Goal: Navigation & Orientation: Find specific page/section

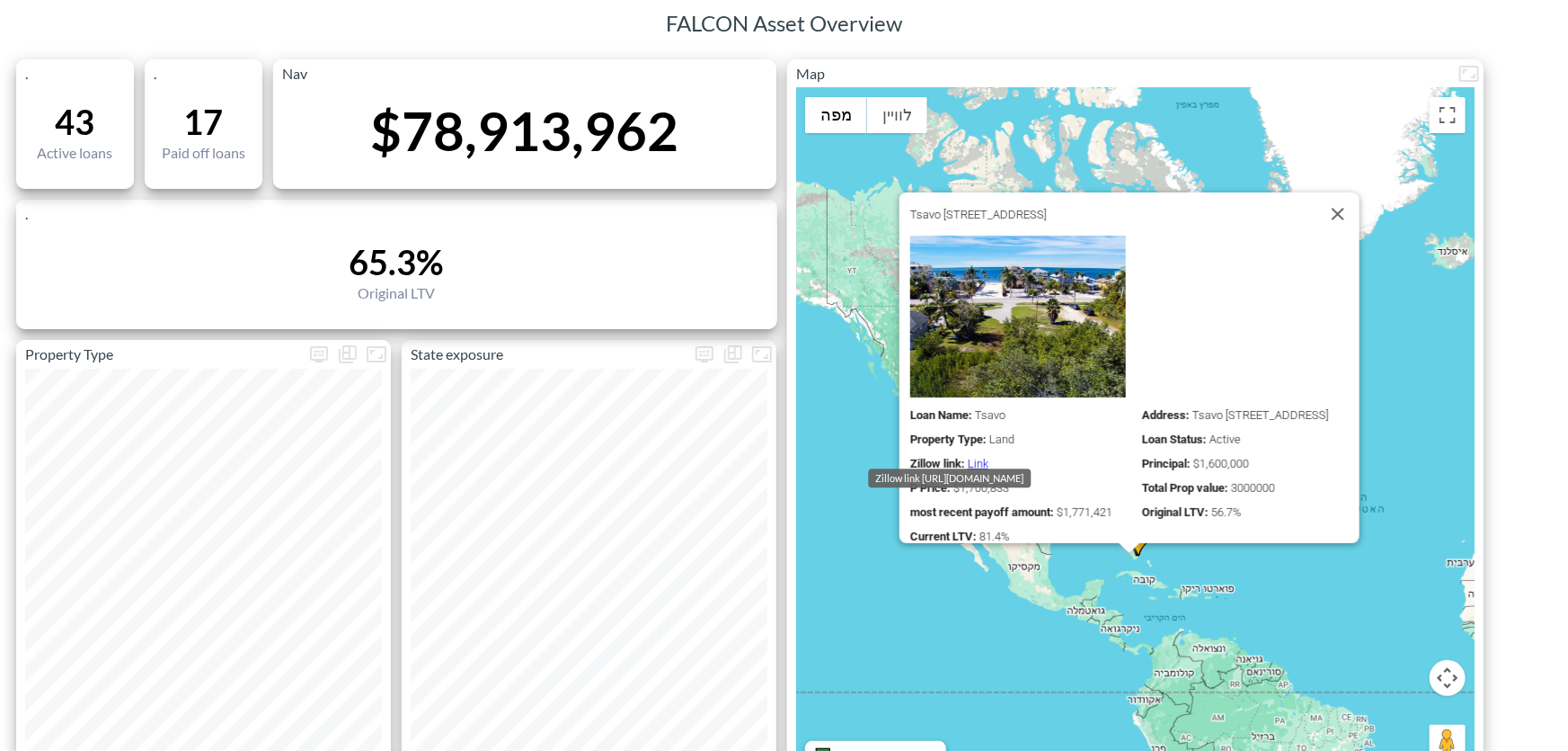
click at [1052, 648] on div "‏כדי להפעיל גרירה באמצעות המקלדת, מקישים על Alt + Enter. במצב גרירה במקלדת, משת…" at bounding box center [1136, 434] width 679 height 694
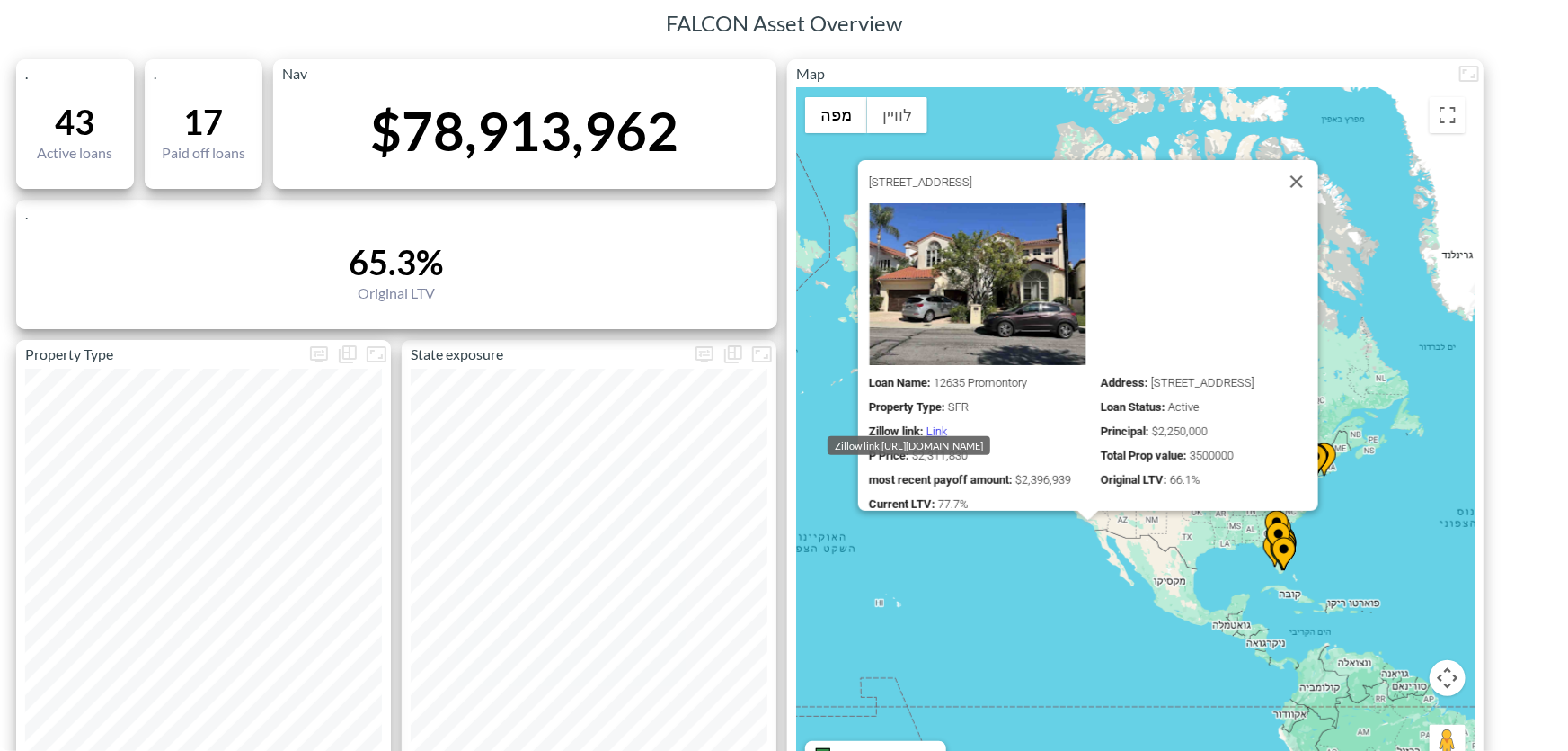
click at [926, 425] on link "Link" at bounding box center [937, 431] width 21 height 13
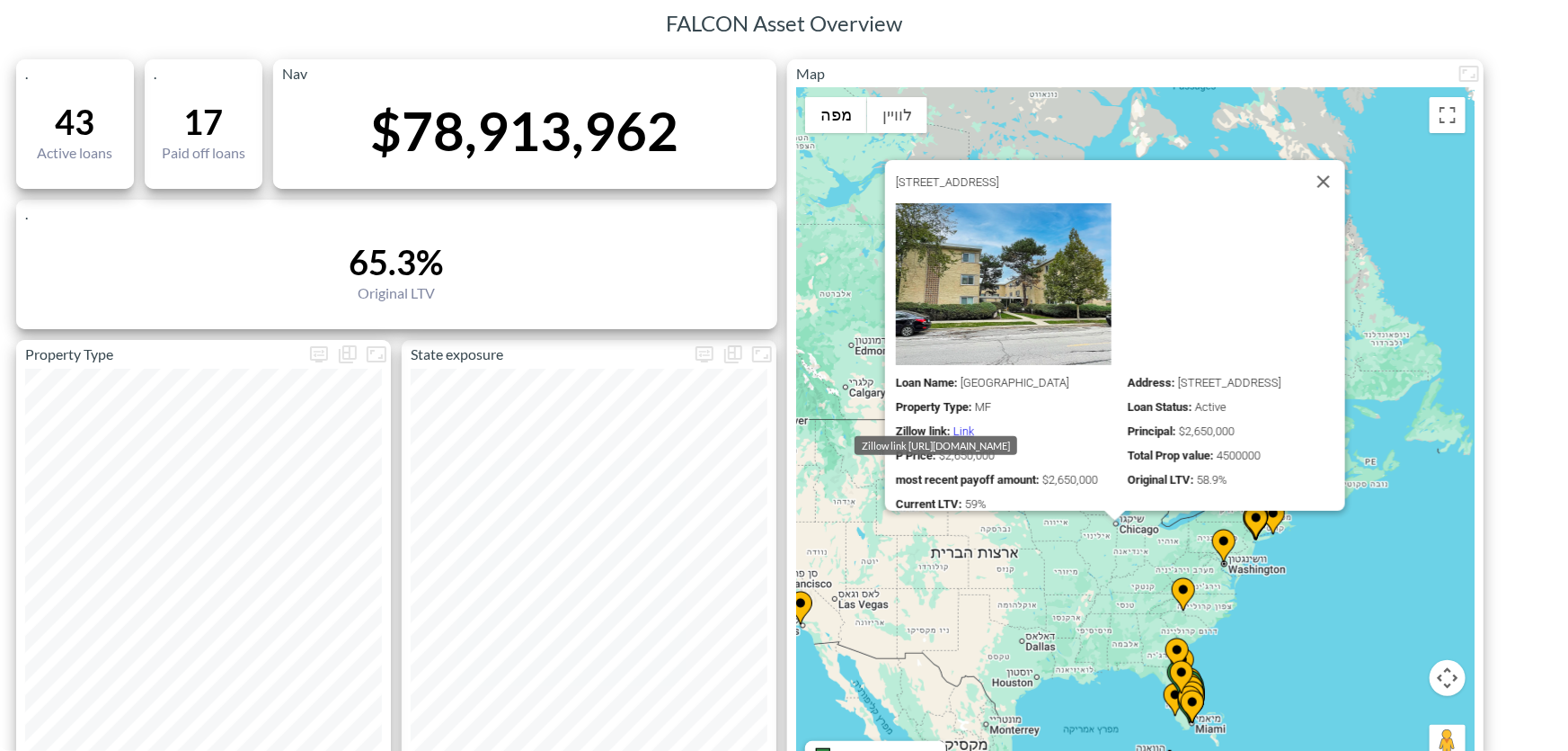
click at [954, 425] on link "Link" at bounding box center [964, 431] width 21 height 13
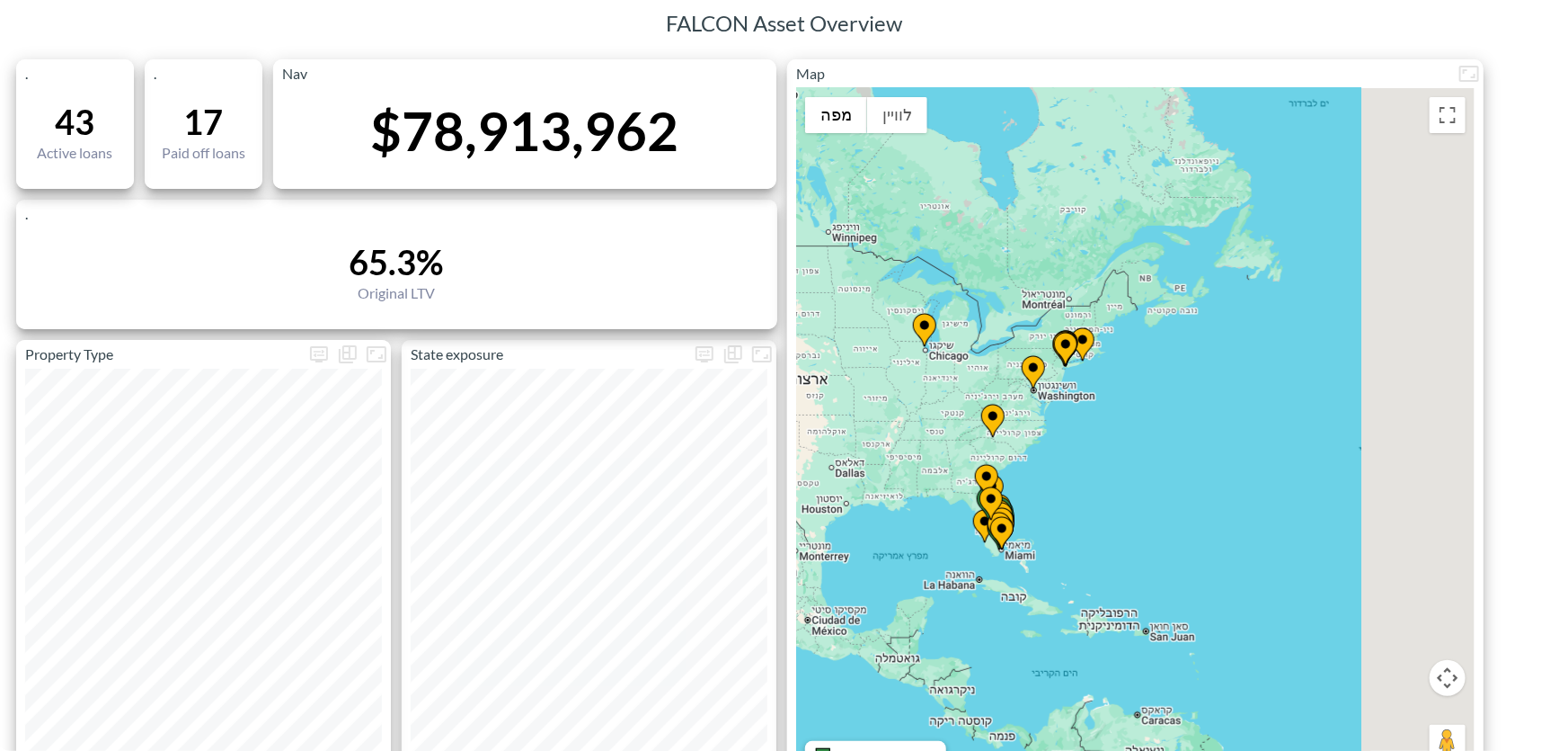
drag, startPoint x: 1105, startPoint y: 320, endPoint x: 1030, endPoint y: 255, distance: 99.2
click at [1030, 255] on div "‏כדי להפעיל גרירה באמצעות המקלדת, מקישים על Alt + Enter. במצב גרירה במקלדת, משת…" at bounding box center [1136, 434] width 679 height 694
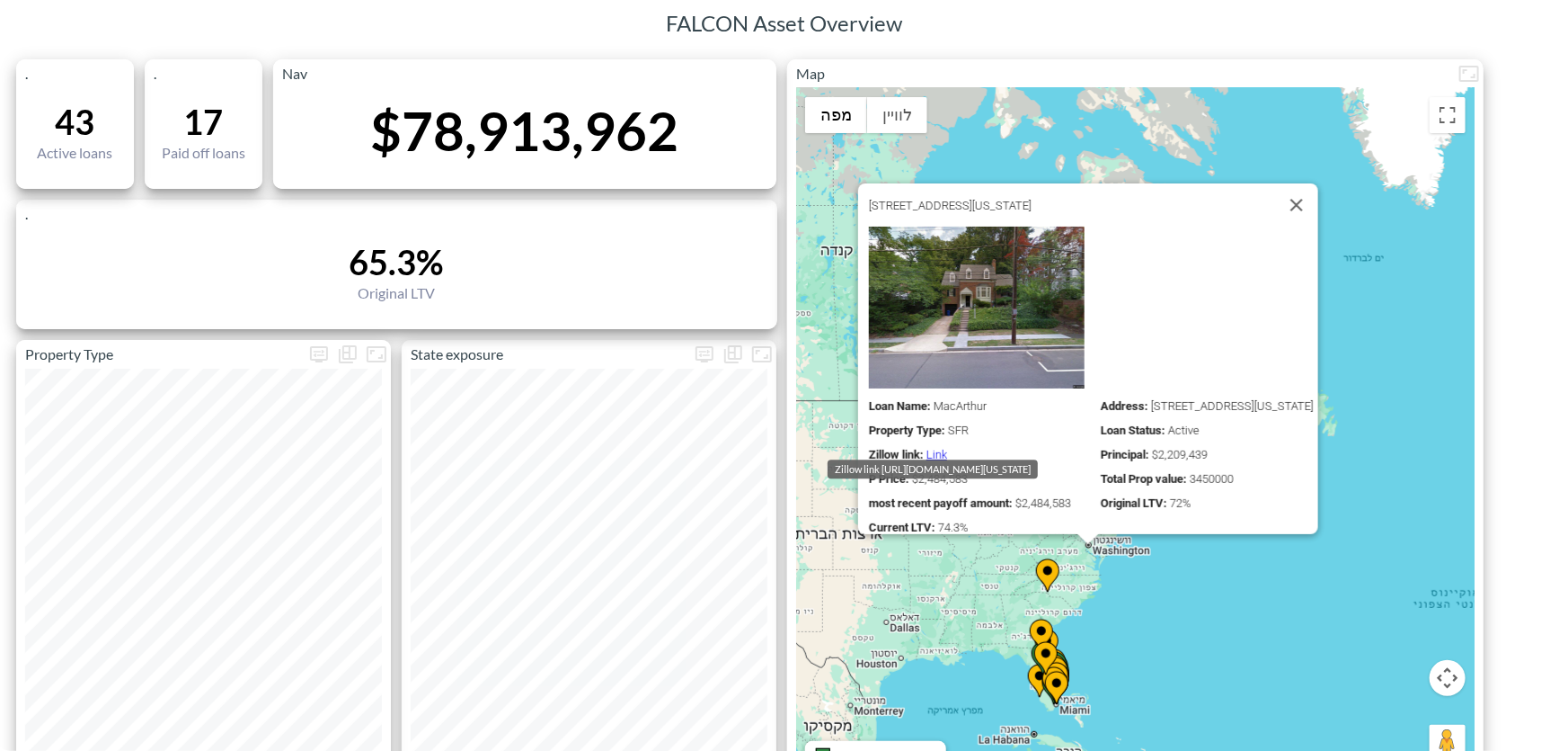
click at [926, 448] on link "Link" at bounding box center [937, 454] width 21 height 13
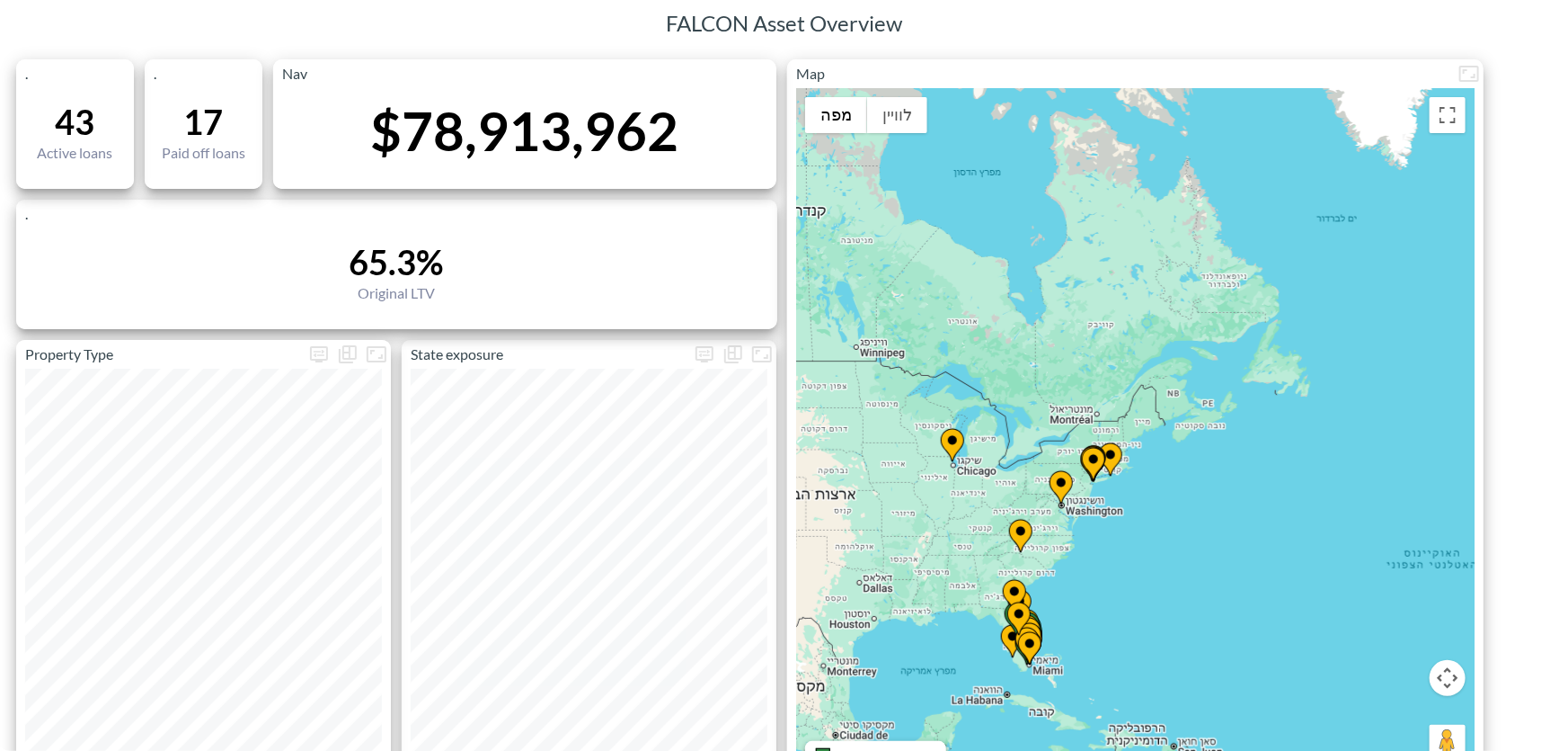
drag, startPoint x: 1179, startPoint y: 570, endPoint x: 1092, endPoint y: 440, distance: 156.4
click at [1094, 449] on div "‏כדי להפעיל גרירה באמצעות המקלדת, מקישים על Alt + Enter. במצב גרירה במקלדת, משת…" at bounding box center [1136, 434] width 679 height 694
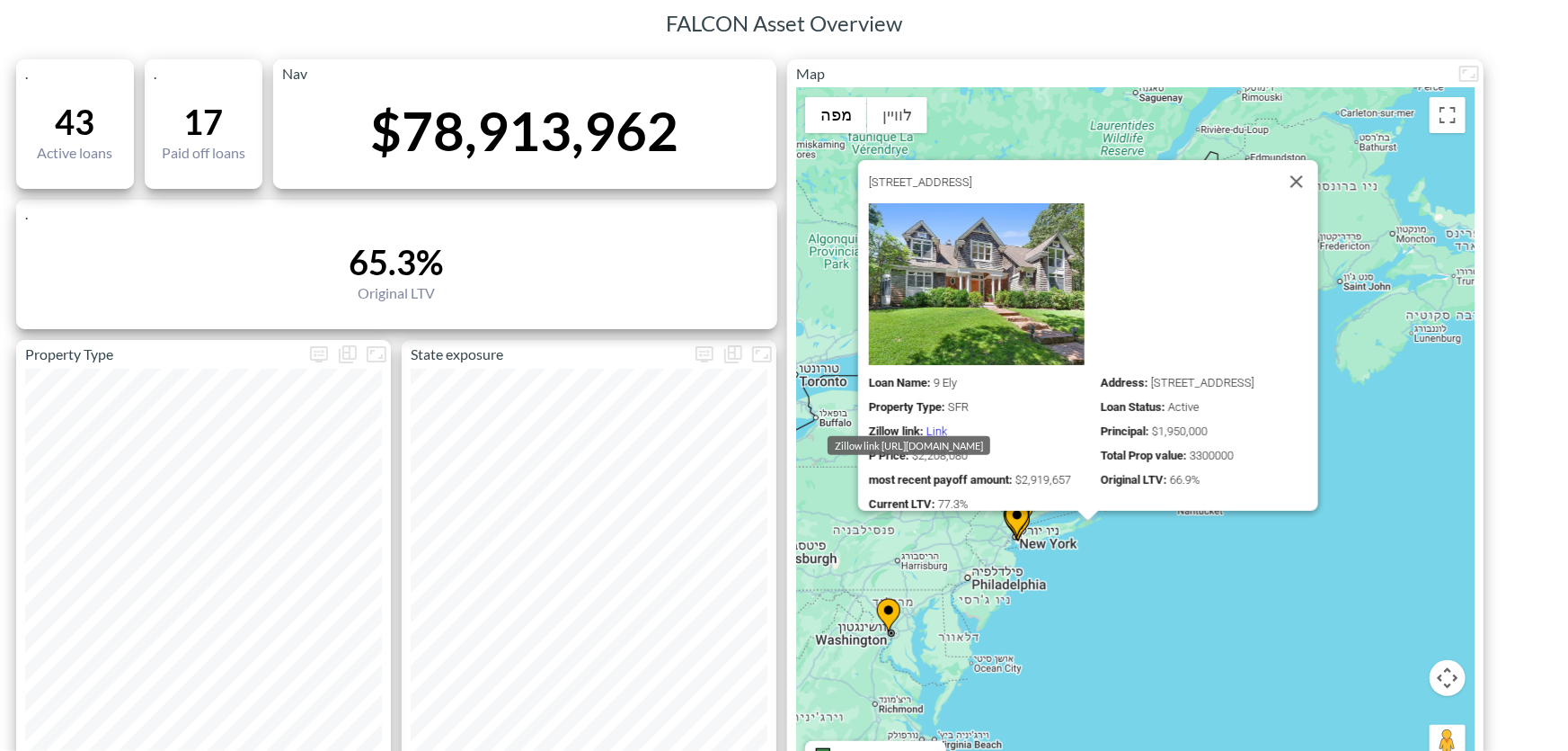
click at [932, 425] on link "Link" at bounding box center [937, 431] width 21 height 13
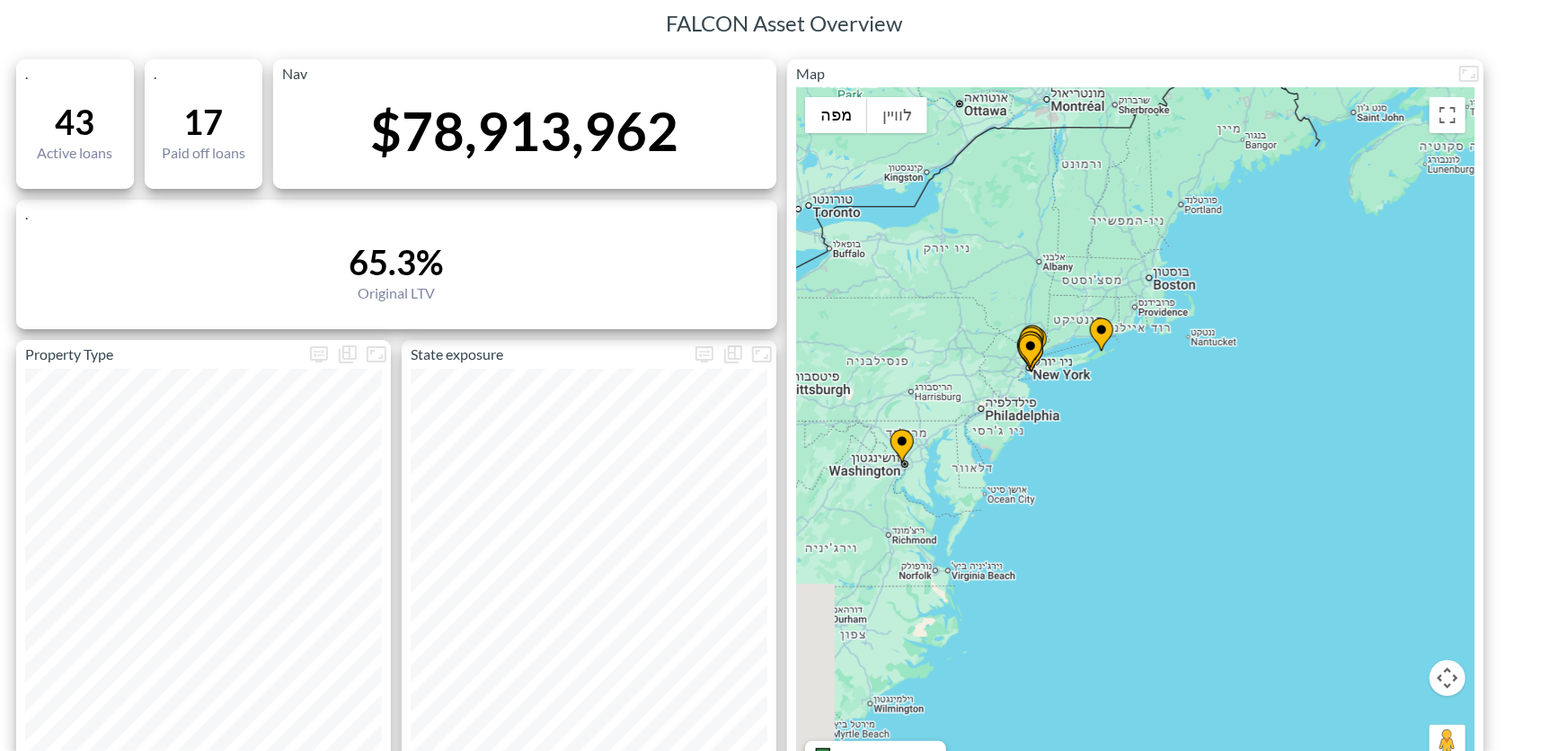
drag, startPoint x: 1083, startPoint y: 597, endPoint x: 1097, endPoint y: 423, distance: 174.6
click at [1097, 423] on div "‏כדי להפעיל גרירה באמצעות המקלדת, מקישים על Alt + Enter. במצב גרירה במקלדת, משת…" at bounding box center [1136, 434] width 679 height 694
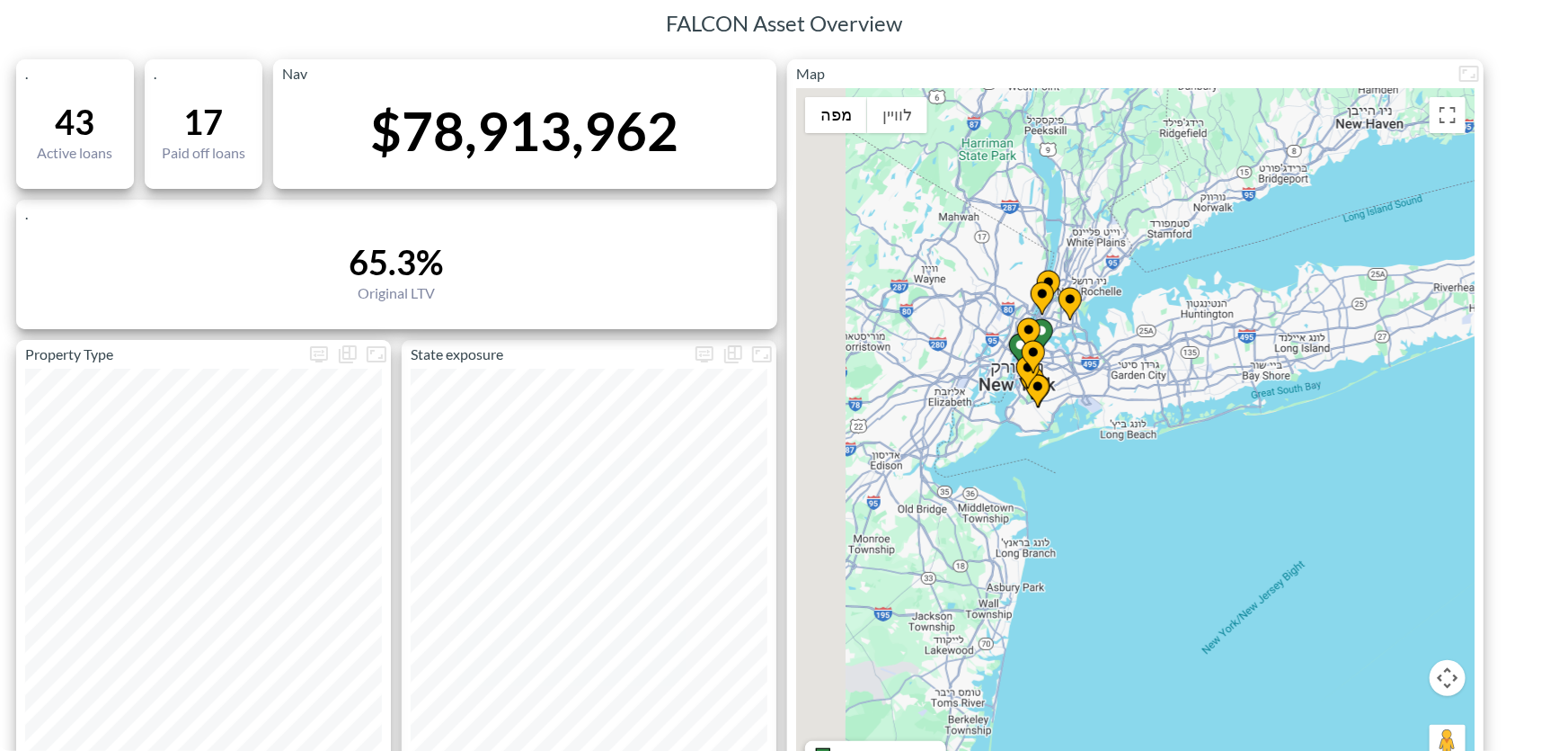
drag, startPoint x: 1052, startPoint y: 342, endPoint x: 1060, endPoint y: 453, distance: 111.3
click at [1060, 453] on div "‏כדי להפעיל גרירה באמצעות המקלדת, מקישים על Alt + Enter. במצב גרירה במקלדת, משת…" at bounding box center [1136, 434] width 679 height 694
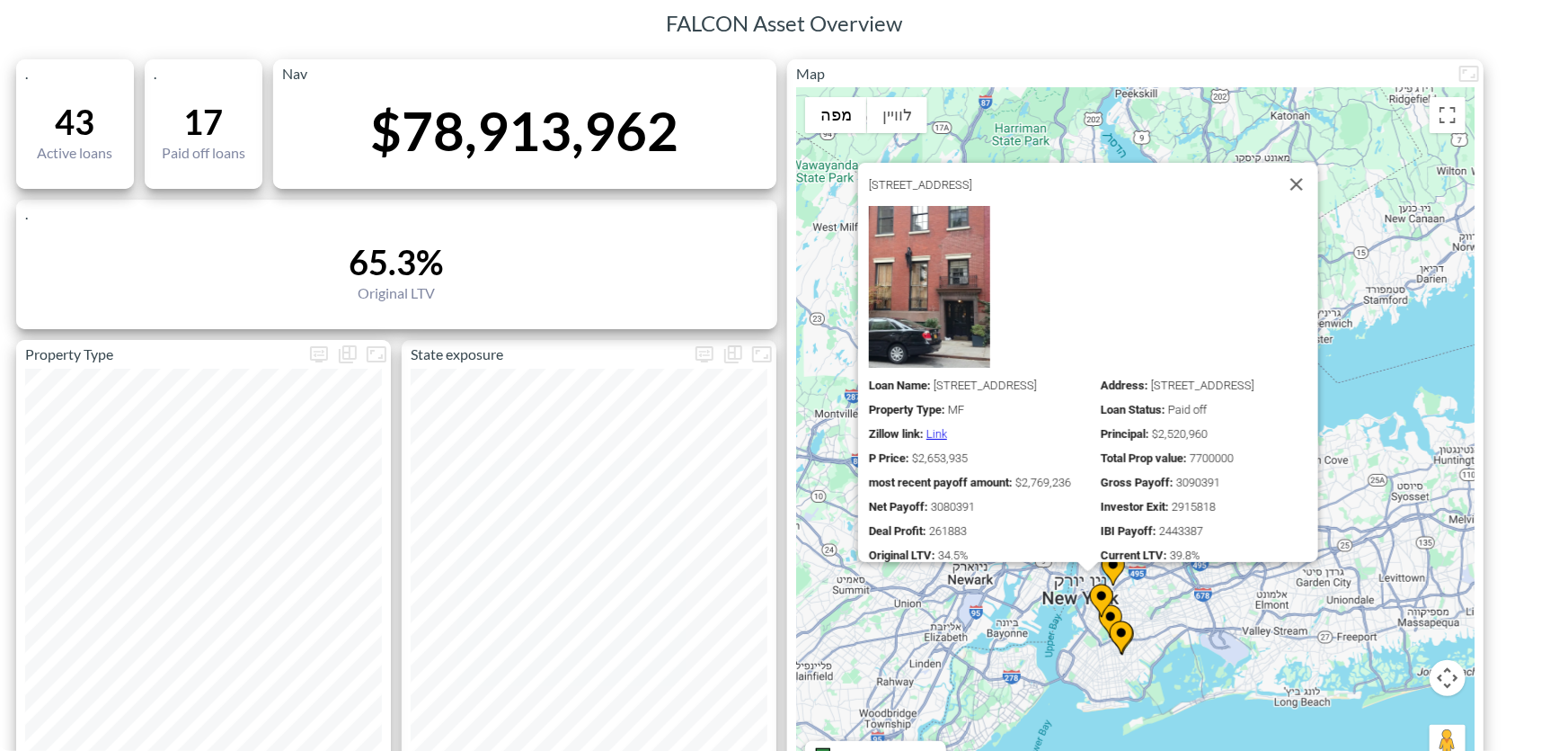
click at [1243, 652] on div "‏כדי להפעיל גרירה באמצעות המקלדת, מקישים על Alt + Enter. במצב גרירה במקלדת, משת…" at bounding box center [1136, 434] width 679 height 694
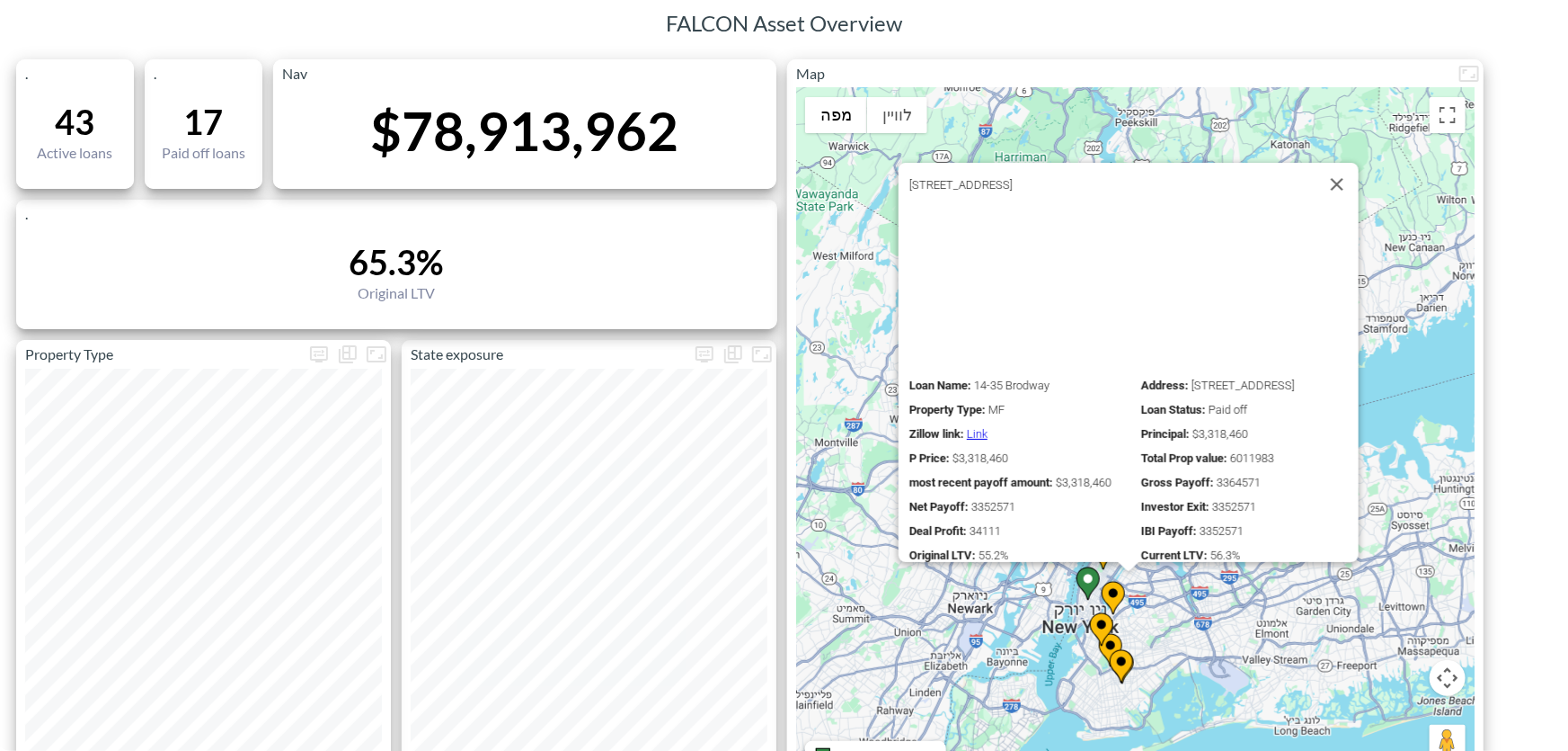
click at [1172, 615] on div "‏כדי להפעיל גרירה באמצעות המקלדת, מקישים על Alt + Enter. במצב גרירה במקלדת, משת…" at bounding box center [1136, 434] width 679 height 694
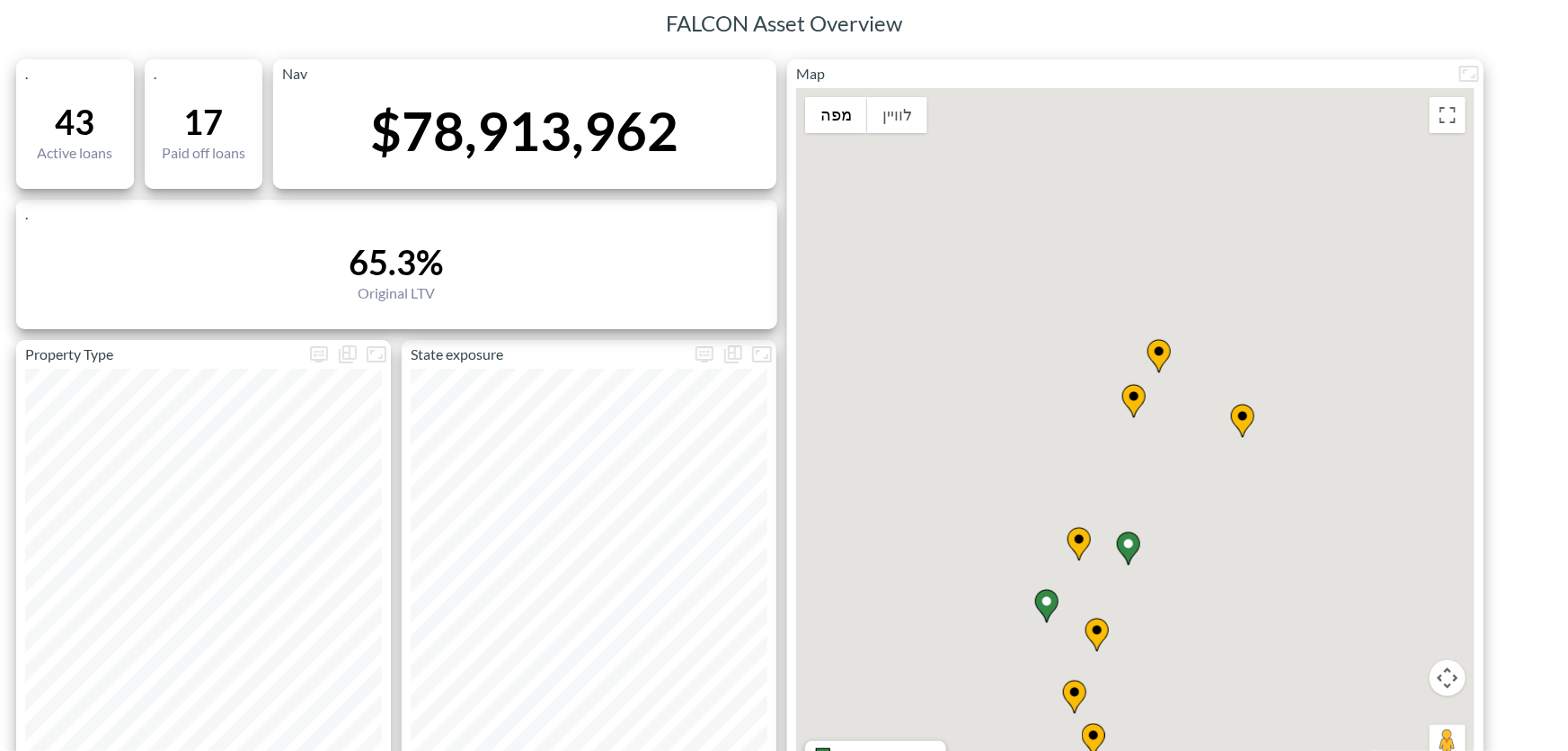
drag, startPoint x: 1186, startPoint y: 573, endPoint x: 1197, endPoint y: 558, distance: 18.6
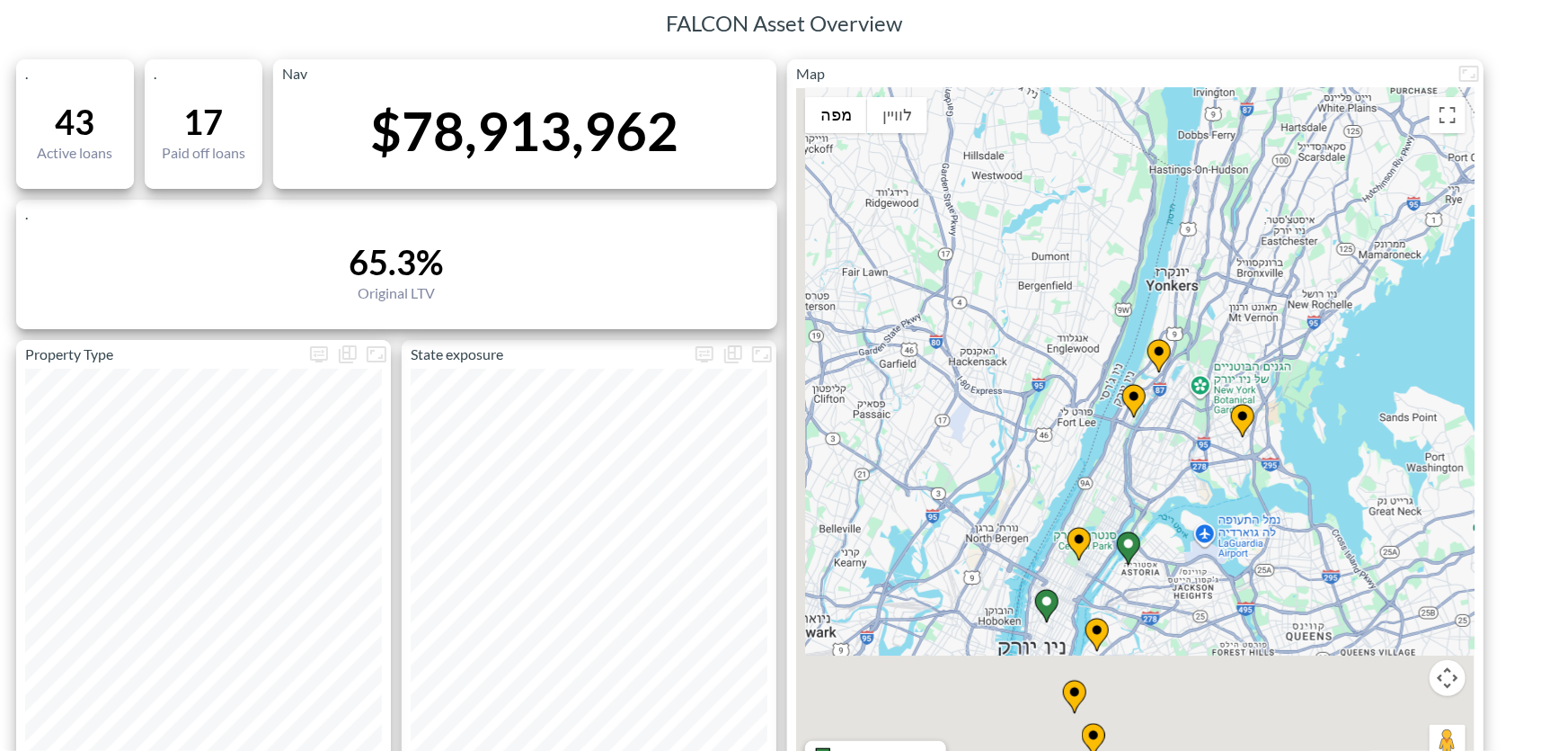
click at [1197, 558] on div "‏כדי להפעיל גרירה באמצעות המקלדת, מקישים על Alt + Enter. במצב גרירה במקלדת, משת…" at bounding box center [1136, 434] width 679 height 694
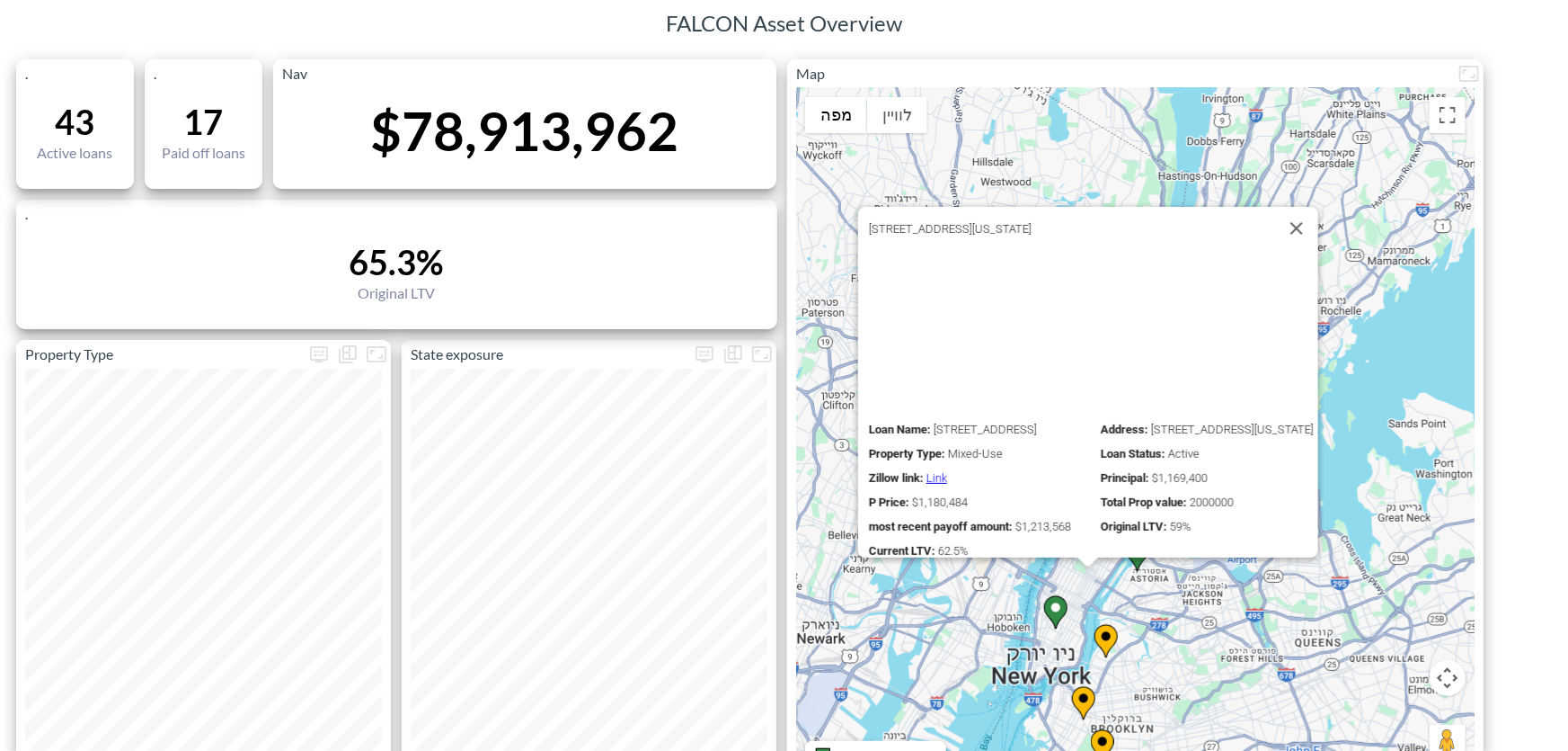
click at [1363, 628] on div "‏כדי להפעיל גרירה באמצעות המקלדת, מקישים על Alt + Enter. במצב גרירה במקלדת, משת…" at bounding box center [1136, 434] width 679 height 694
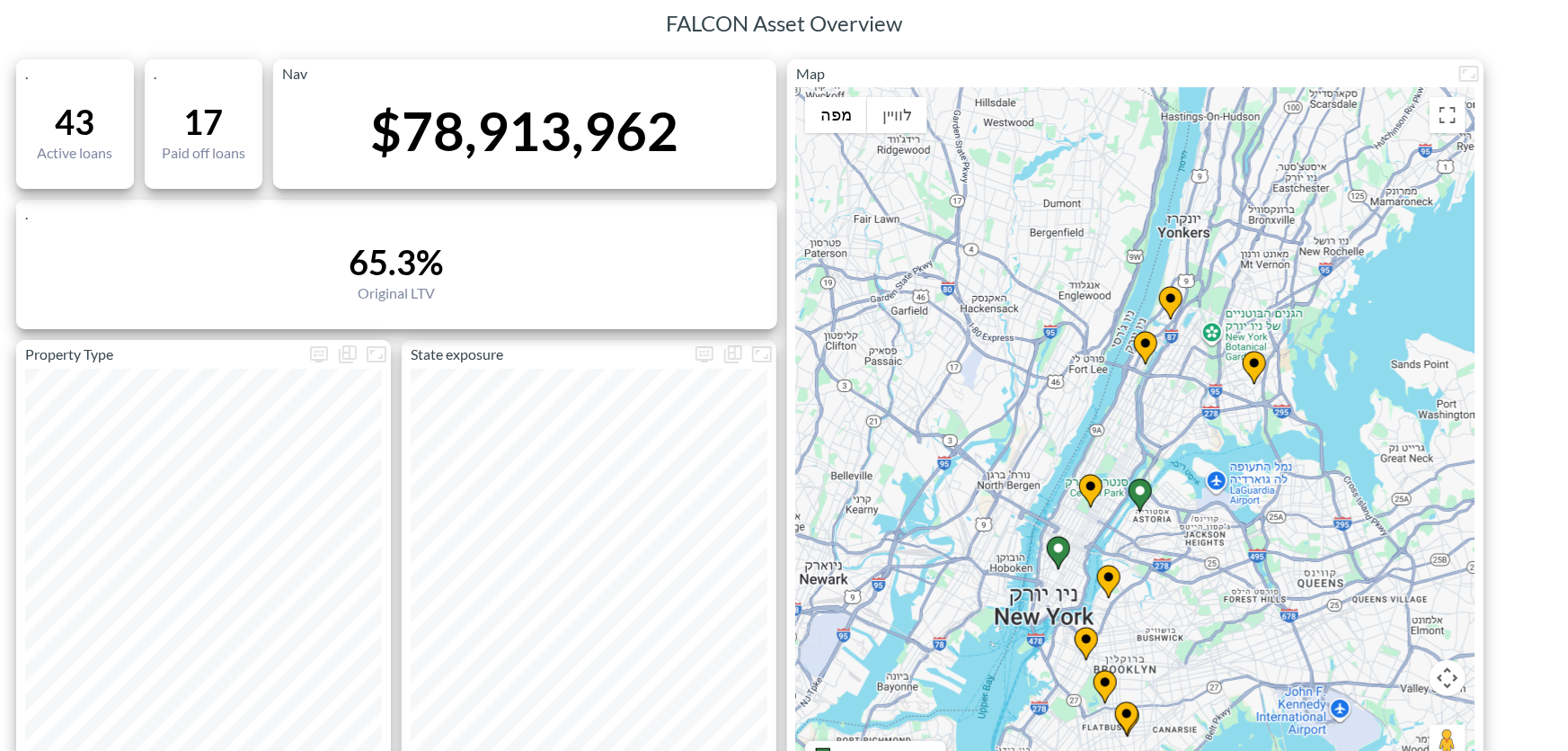
drag, startPoint x: 1266, startPoint y: 598, endPoint x: 1241, endPoint y: 499, distance: 102.1
click at [1241, 499] on div "‏כדי להפעיל גרירה באמצעות המקלדת, מקישים על Alt + Enter. במצב גרירה במקלדת, משת…" at bounding box center [1136, 434] width 679 height 694
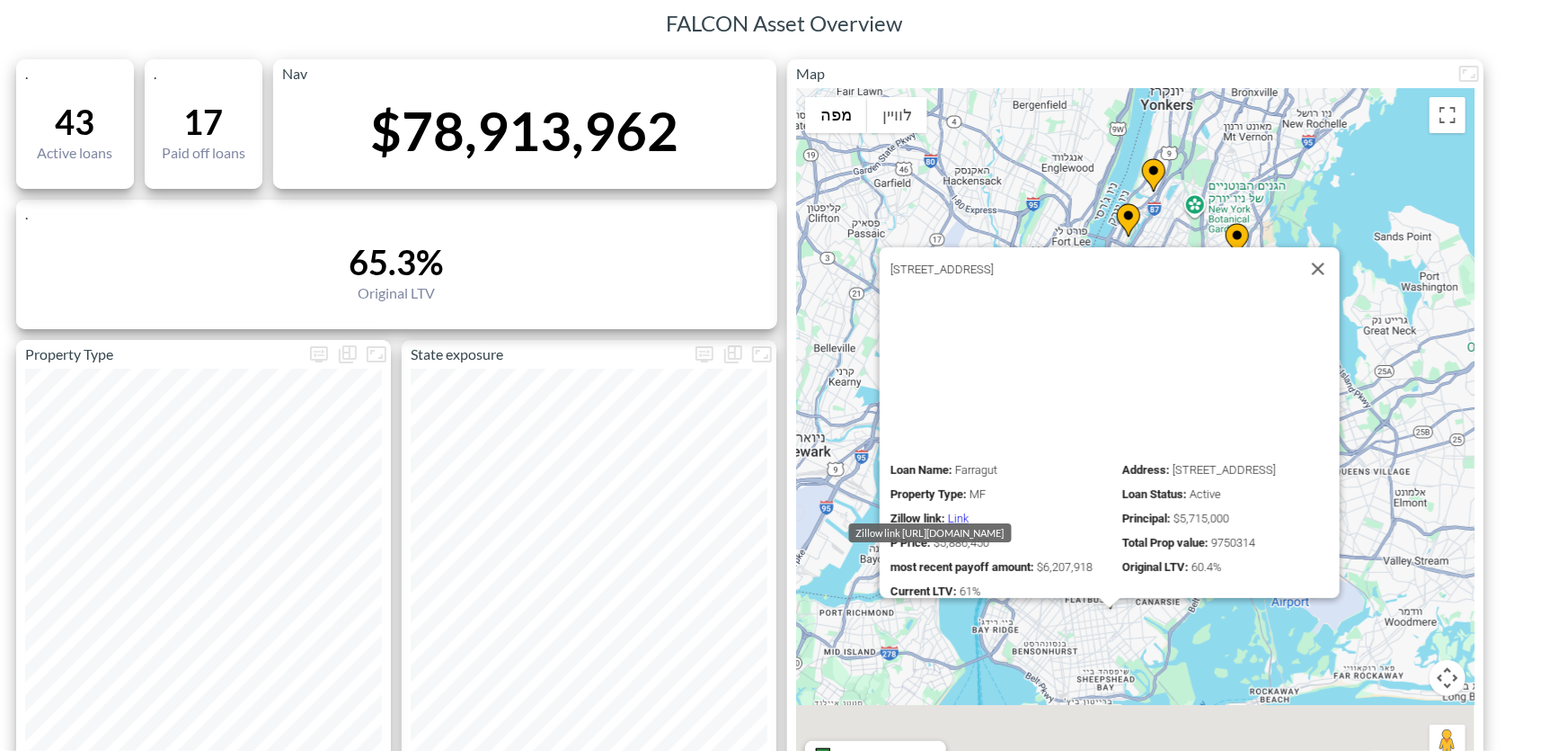
click at [947, 512] on link "Link" at bounding box center [958, 519] width 21 height 13
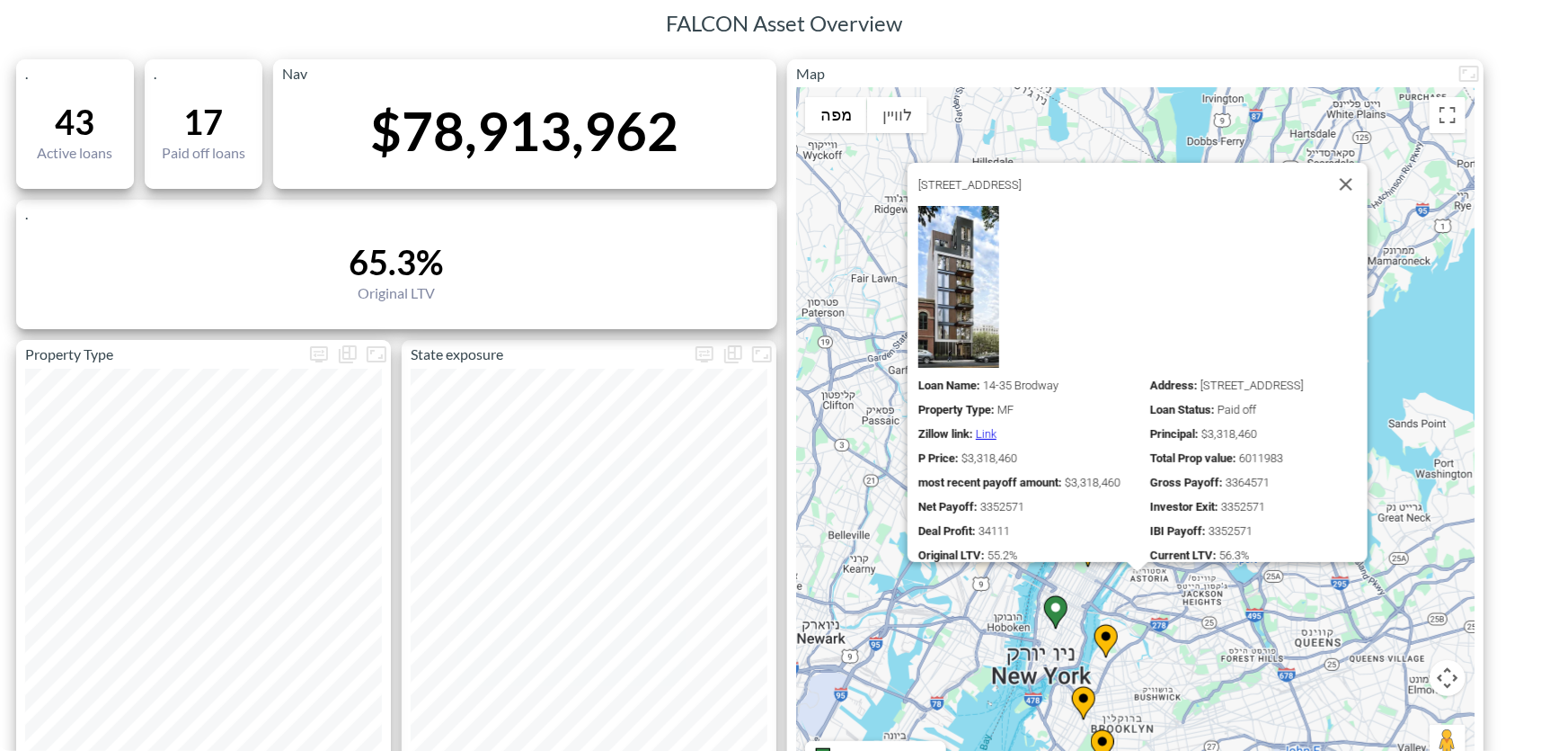
drag, startPoint x: 1161, startPoint y: 535, endPoint x: 1156, endPoint y: 519, distance: 16.8
click at [1156, 519] on div "‏כדי להפעיל גרירה באמצעות המקלדת, מקישים על Alt + Enter. במצב גרירה במקלדת, משת…" at bounding box center [1136, 434] width 679 height 694
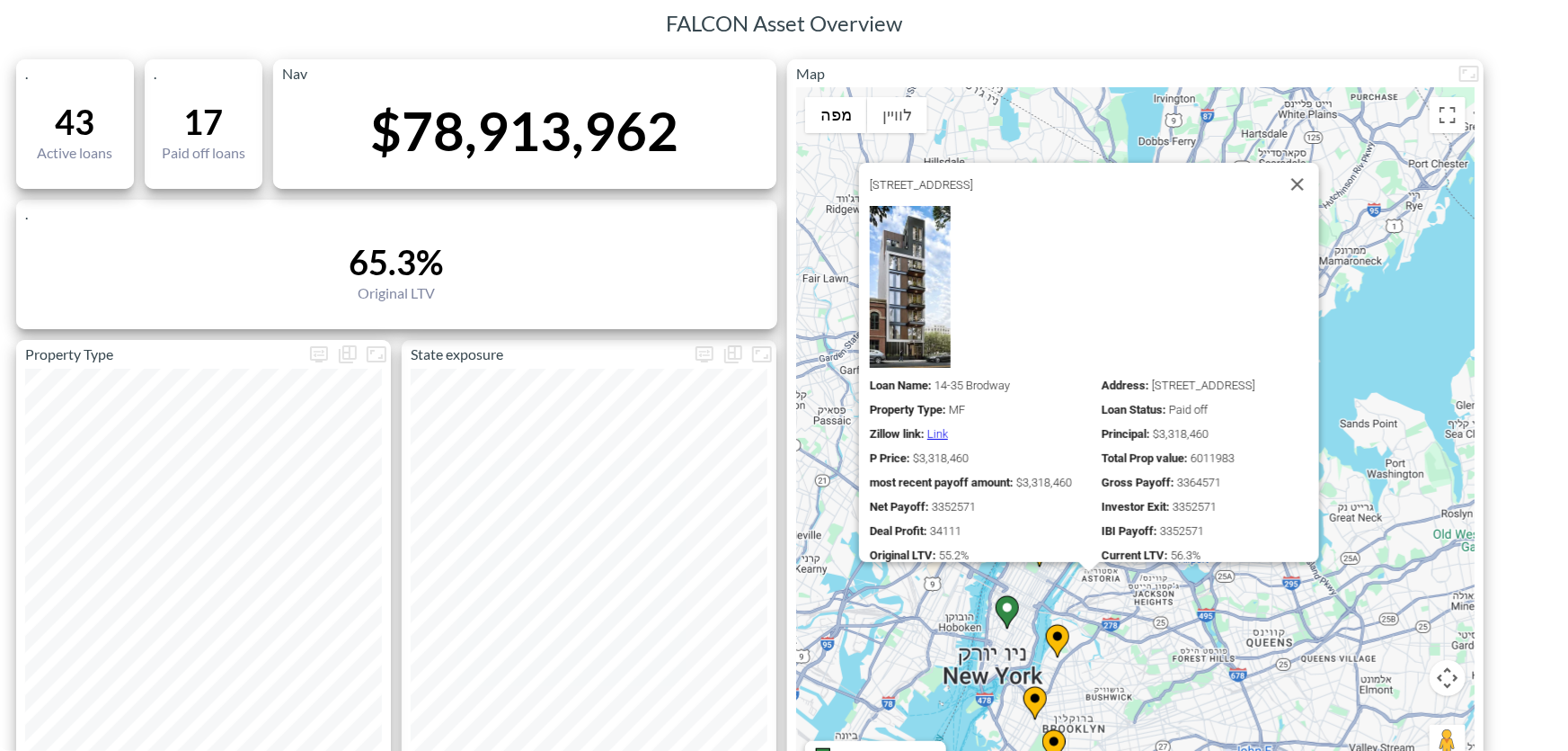
drag, startPoint x: 1155, startPoint y: 674, endPoint x: 1135, endPoint y: 476, distance: 199.0
click at [1135, 476] on div "‏כדי להפעיל גרירה באמצעות המקלדת, מקישים על Alt + Enter. במצב גרירה במקלדת, משת…" at bounding box center [1136, 434] width 679 height 694
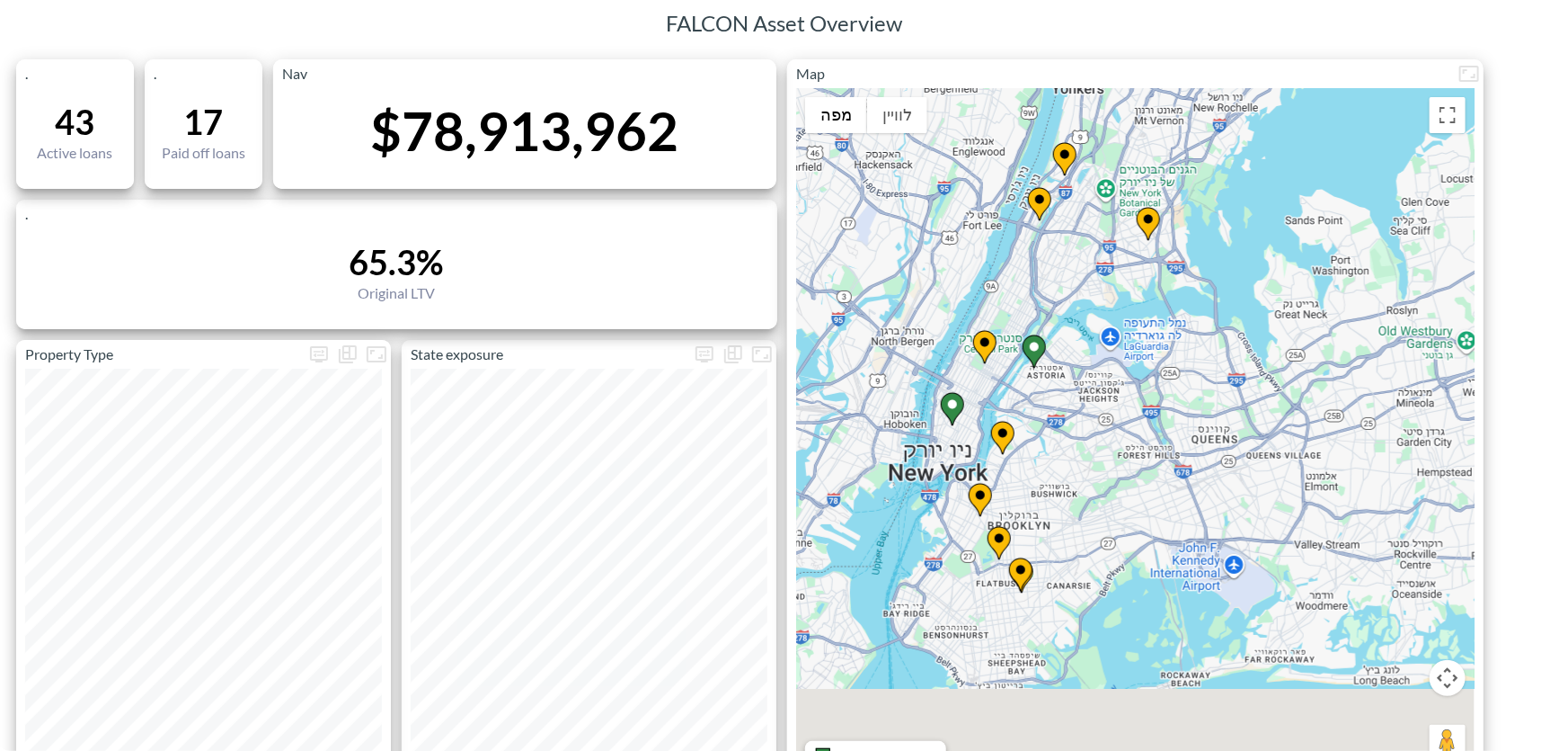
drag, startPoint x: 1229, startPoint y: 648, endPoint x: 1189, endPoint y: 320, distance: 330.4
click at [1190, 320] on div "‏כדי להפעיל גרירה באמצעות המקלדת, מקישים על Alt + Enter. במצב גרירה במקלדת, משת…" at bounding box center [1136, 434] width 679 height 694
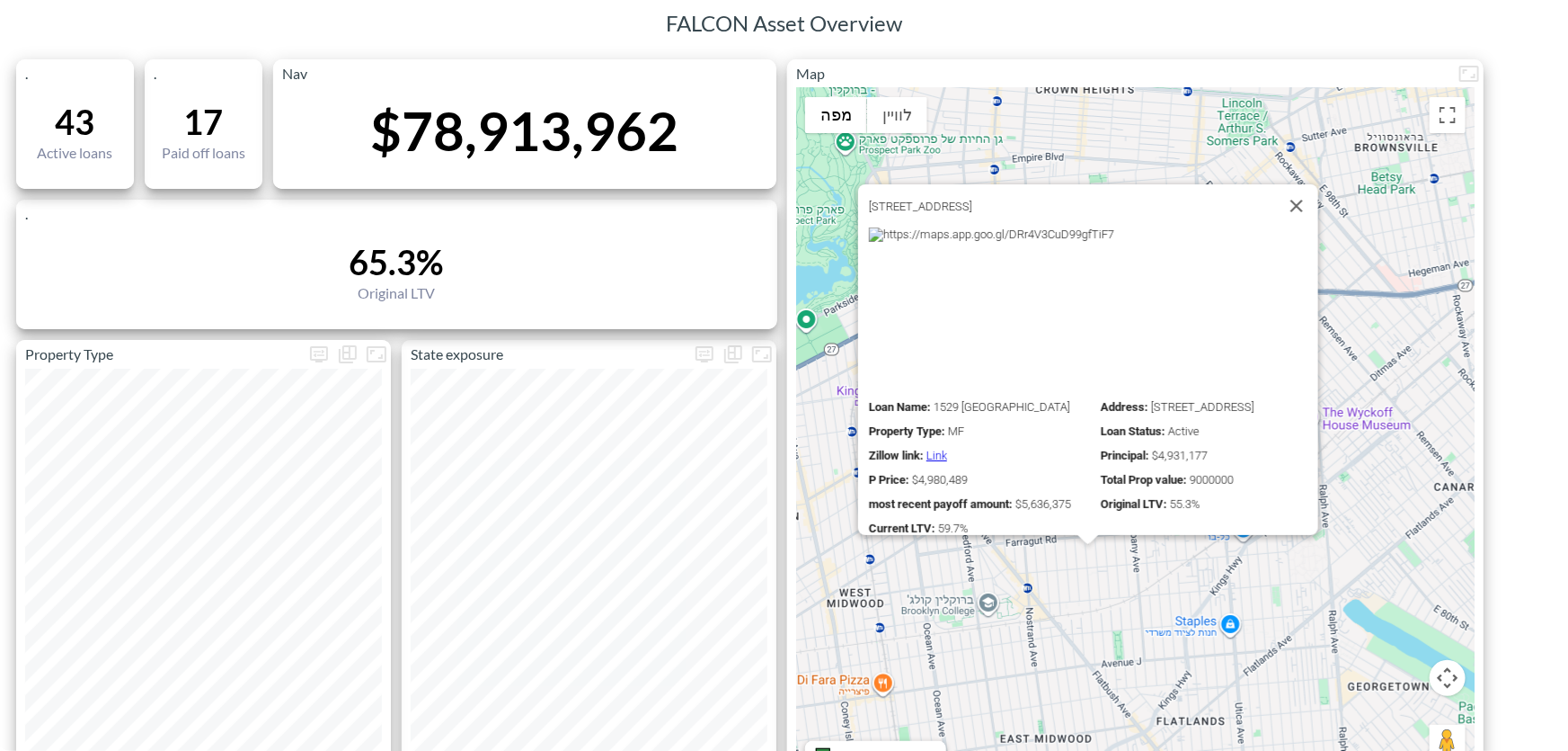
click at [1102, 596] on div "‏כדי להפעיל גרירה באמצעות המקלדת, מקישים על Alt + Enter. במצב גרירה במקלדת, משת…" at bounding box center [1136, 434] width 679 height 694
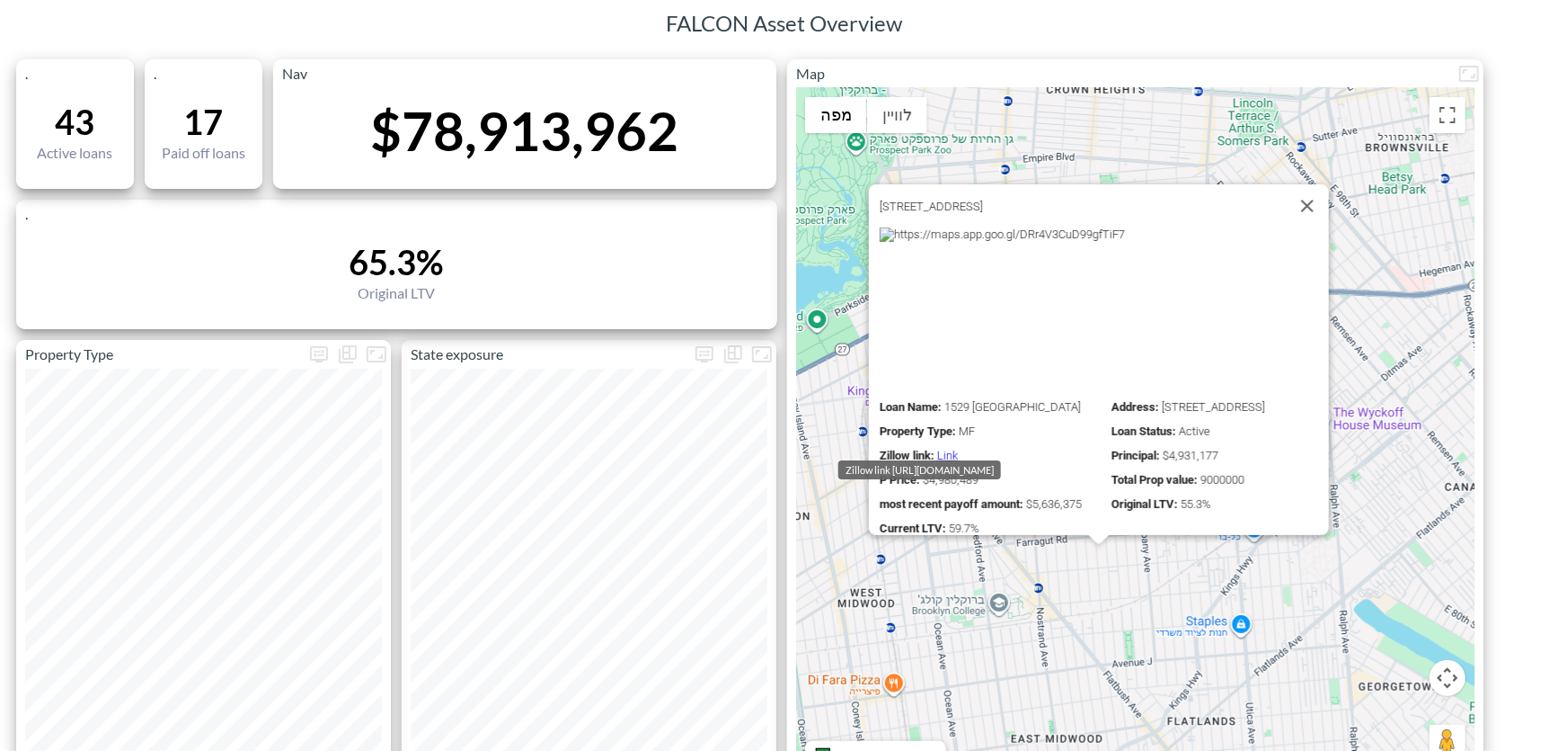
click at [943, 449] on link "Link" at bounding box center [947, 455] width 21 height 13
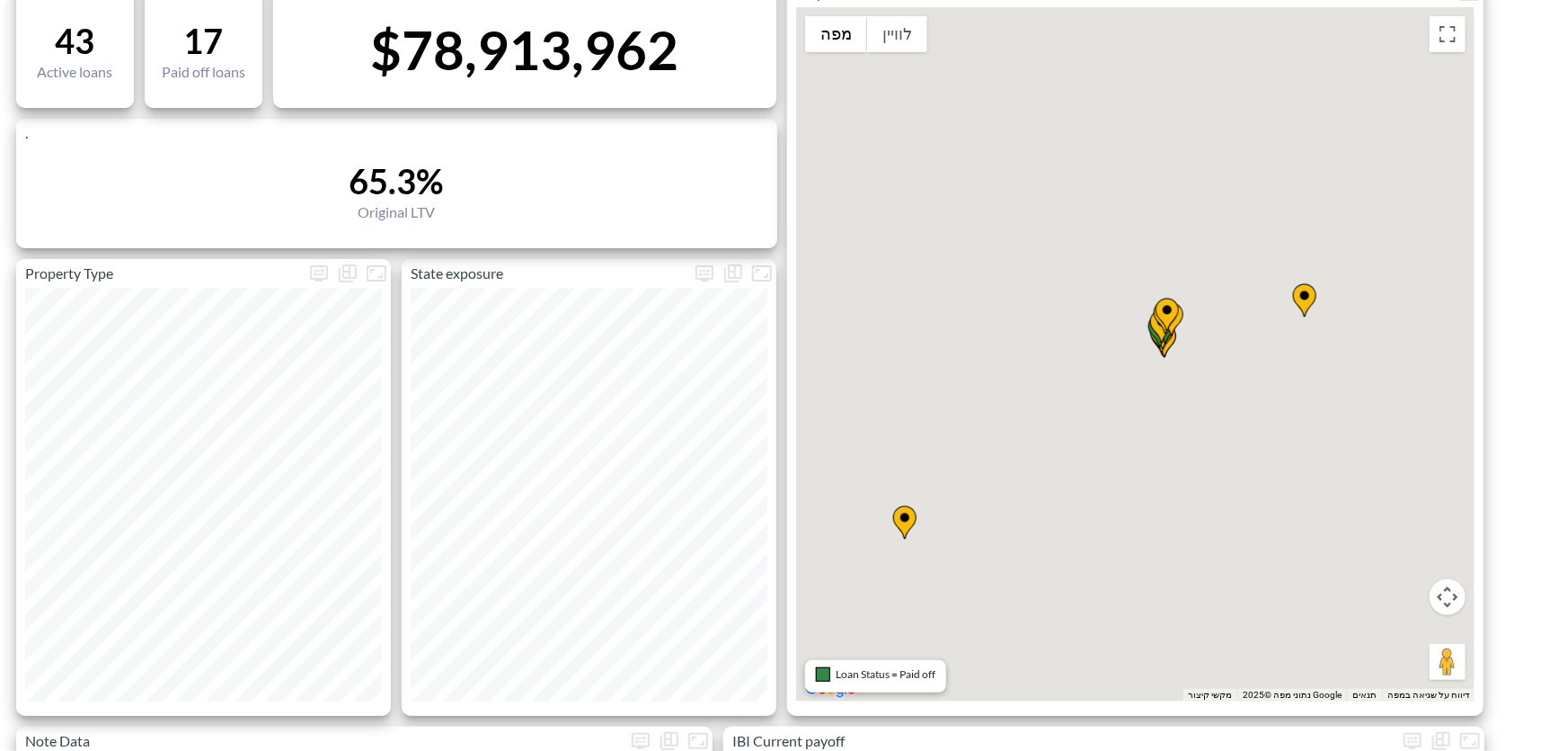
drag, startPoint x: 1119, startPoint y: 650, endPoint x: 1113, endPoint y: 356, distance: 294.1
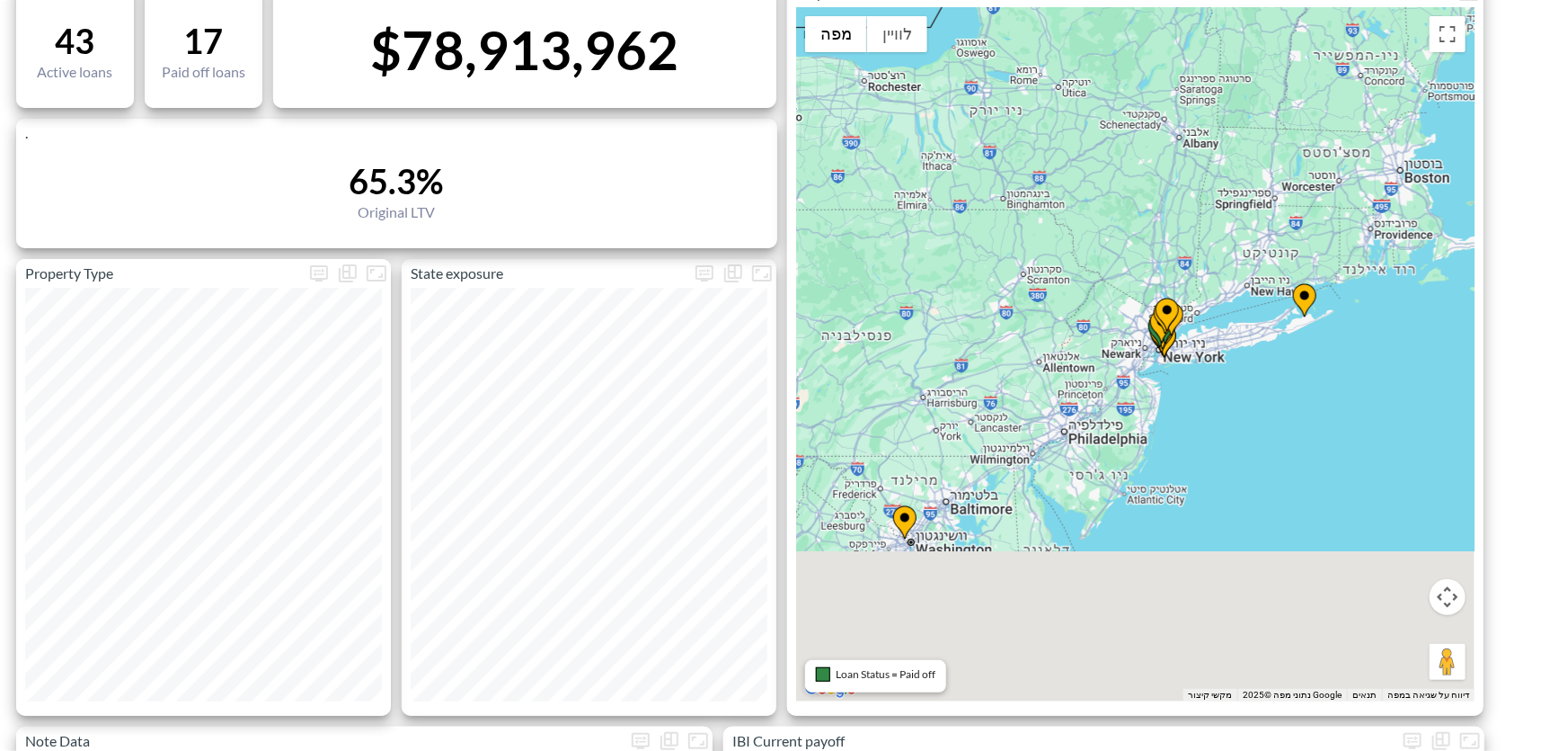
click at [1113, 356] on div "‏כדי להפעיל גרירה באמצעות המקלדת, מקישים על Alt + Enter. במצב גרירה במקלדת, משת…" at bounding box center [1136, 354] width 679 height 694
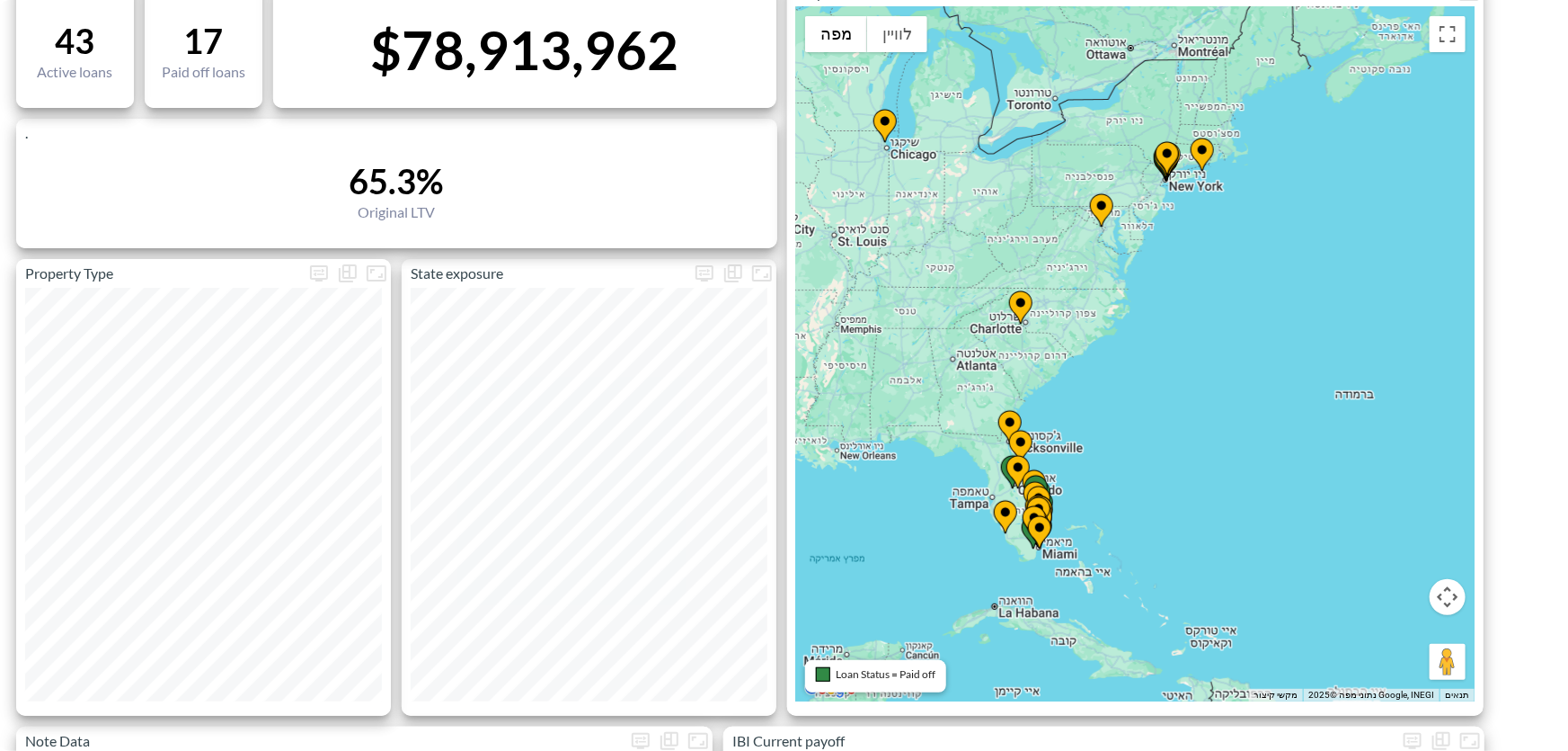
drag, startPoint x: 1103, startPoint y: 575, endPoint x: 1124, endPoint y: 316, distance: 259.8
click at [1124, 317] on div "‏כדי להפעיל גרירה באמצעות המקלדת, מקישים על Alt + Enter. במצב גרירה במקלדת, משת…" at bounding box center [1136, 354] width 679 height 694
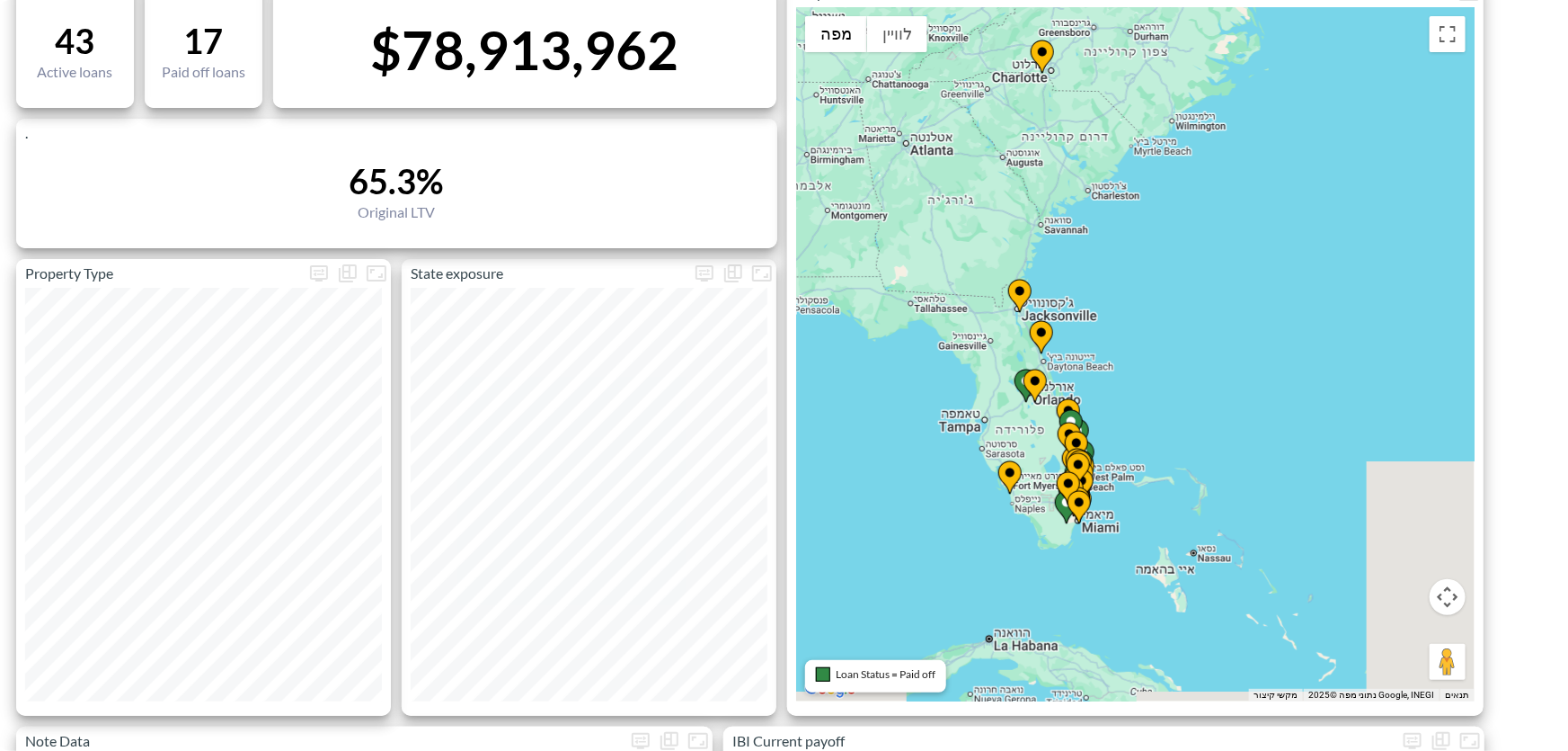
drag, startPoint x: 1056, startPoint y: 529, endPoint x: 1170, endPoint y: 478, distance: 124.9
click at [1170, 478] on div "‏כדי להפעיל גרירה באמצעות המקלדת, מקישים על Alt + Enter. במצב גרירה במקלדת, משת…" at bounding box center [1136, 354] width 679 height 694
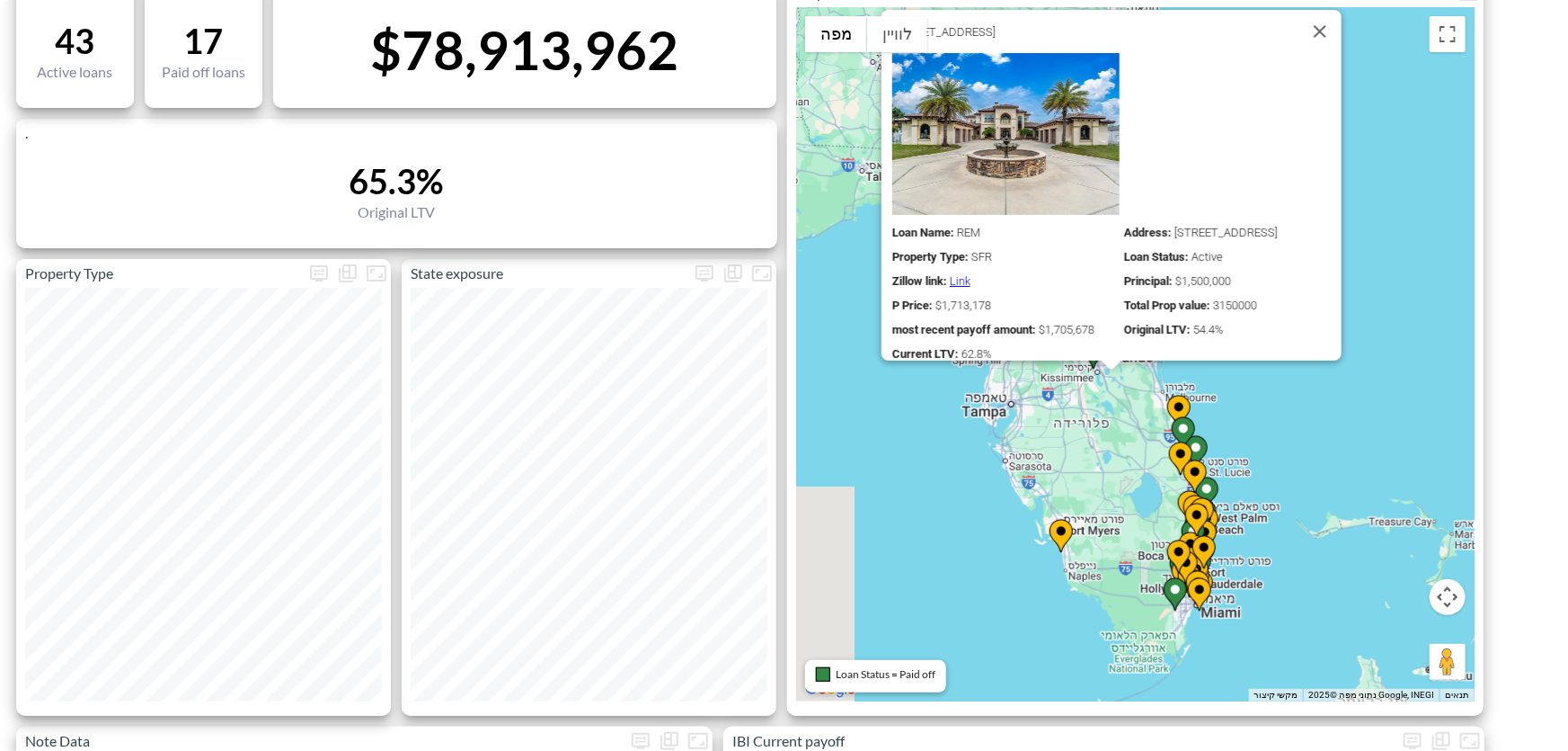
drag, startPoint x: 1320, startPoint y: 648, endPoint x: 1327, endPoint y: 289, distance: 359.1
click at [1326, 276] on div "‏כדי להפעיל גרירה באמצעות המקלדת, מקישים על Alt + Enter. במצב גרירה במקלדת, משת…" at bounding box center [1136, 354] width 679 height 694
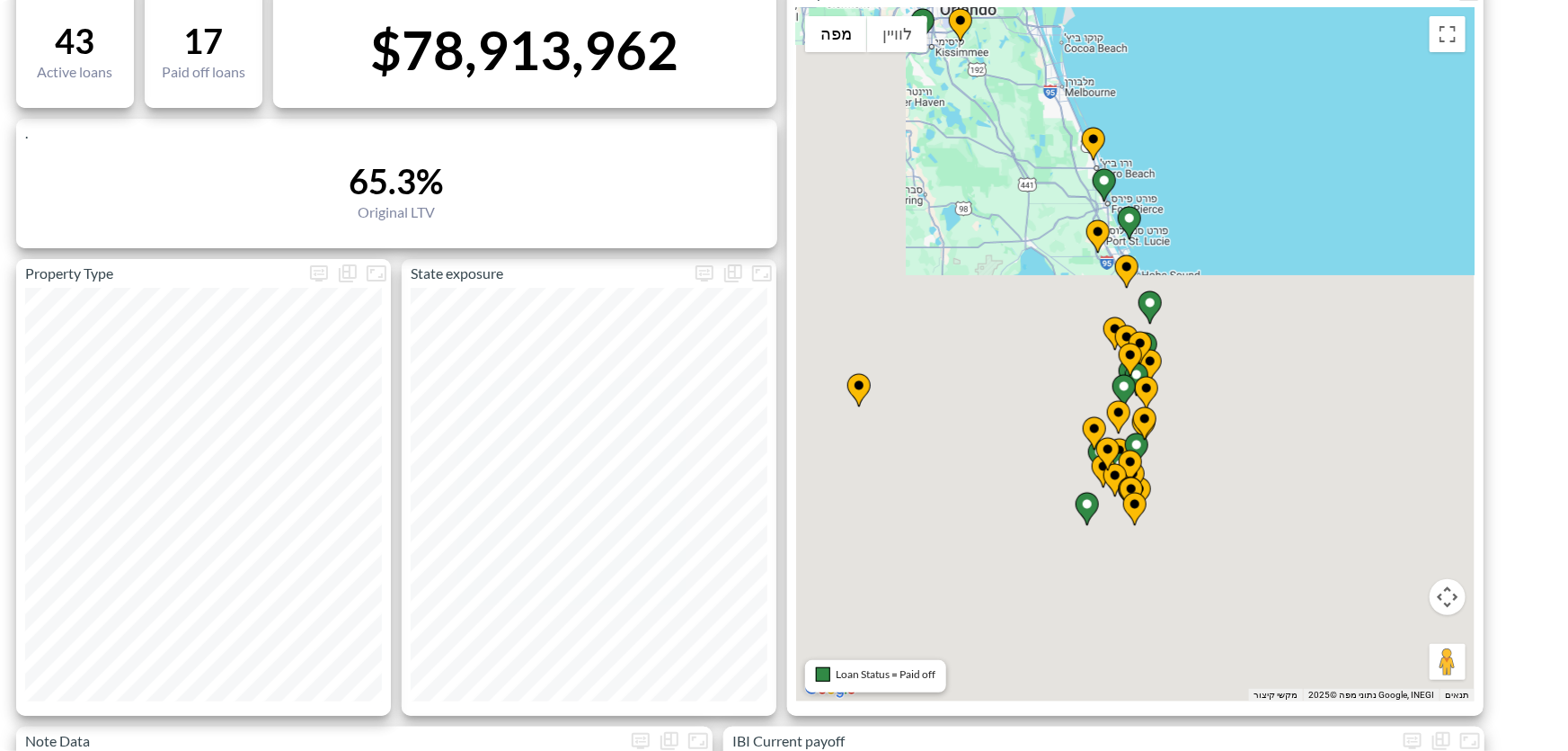
drag, startPoint x: 1284, startPoint y: 539, endPoint x: 1242, endPoint y: 251, distance: 291.0
click at [1242, 251] on div "‏כדי להפעיל גרירה באמצעות המקלדת, מקישים על Alt + Enter. במצב גרירה במקלדת, משת…" at bounding box center [1136, 354] width 679 height 694
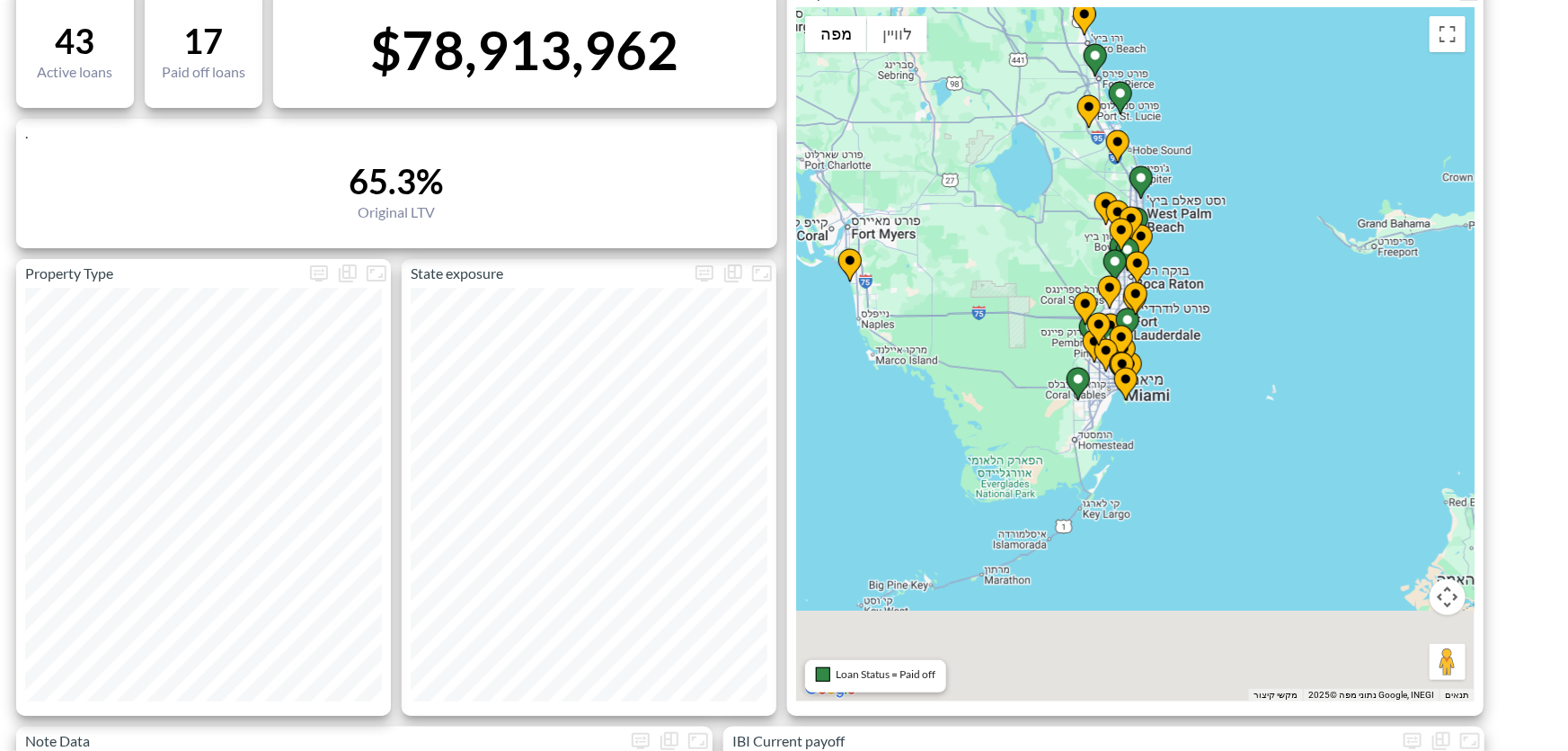
drag, startPoint x: 1240, startPoint y: 446, endPoint x: 1230, endPoint y: 230, distance: 216.2
click at [1230, 230] on div "‏כדי להפעיל גרירה באמצעות המקלדת, מקישים על Alt + Enter. במצב גרירה במקלדת, משת…" at bounding box center [1136, 354] width 679 height 694
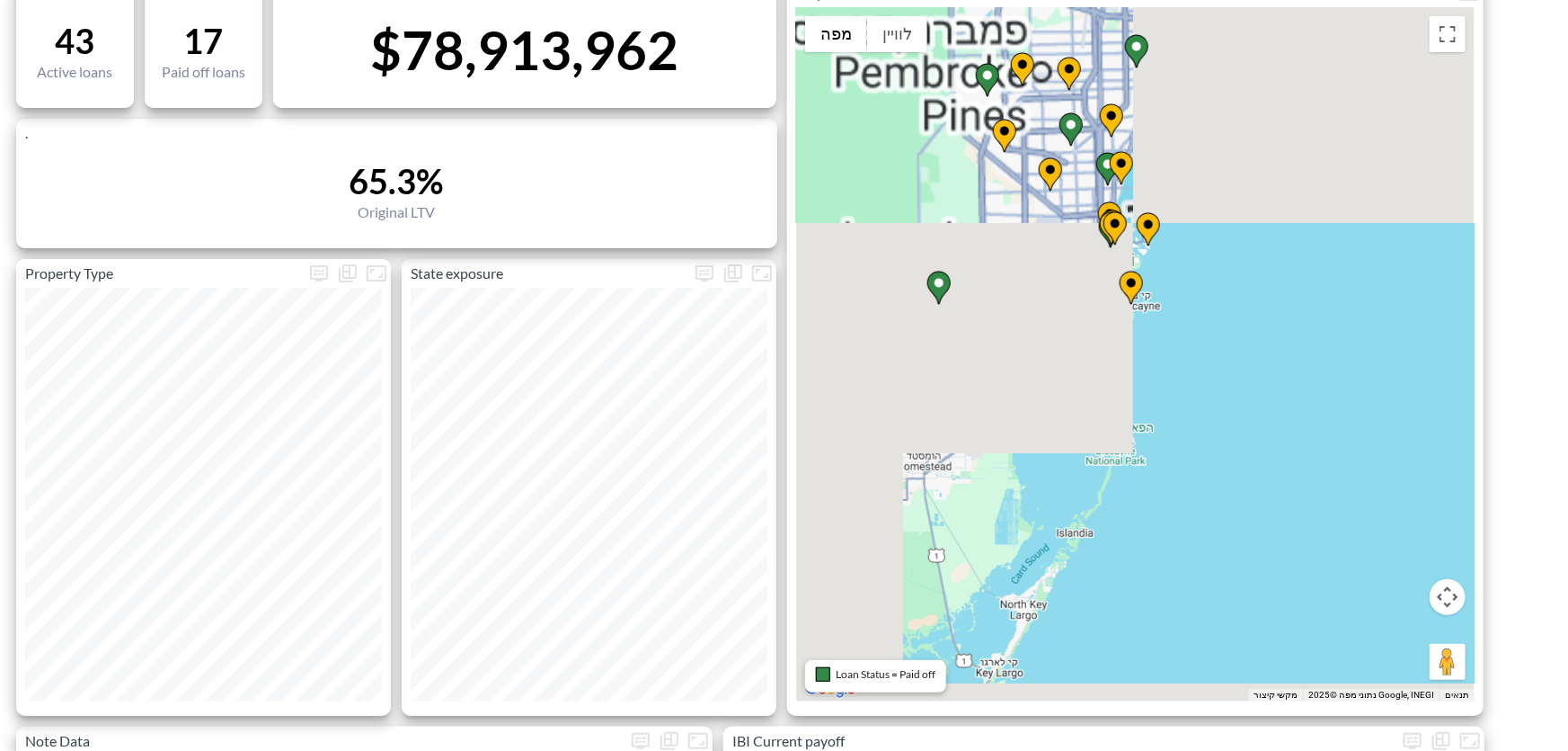
drag, startPoint x: 1112, startPoint y: 356, endPoint x: 1306, endPoint y: 519, distance: 253.4
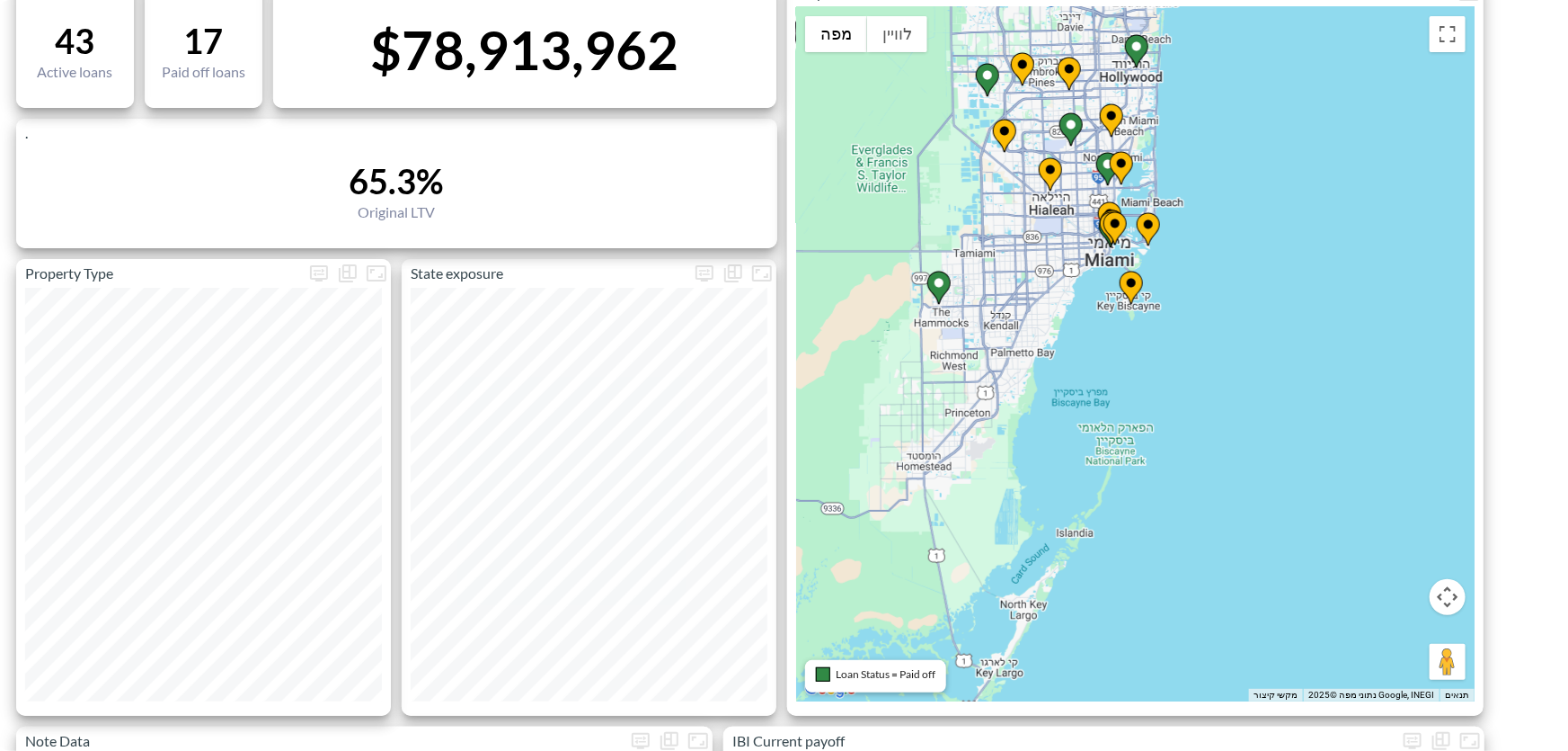
click at [1306, 519] on div "‏כדי להפעיל גרירה באמצעות המקלדת, מקישים על Alt + Enter. במצב גרירה במקלדת, משת…" at bounding box center [1136, 354] width 679 height 694
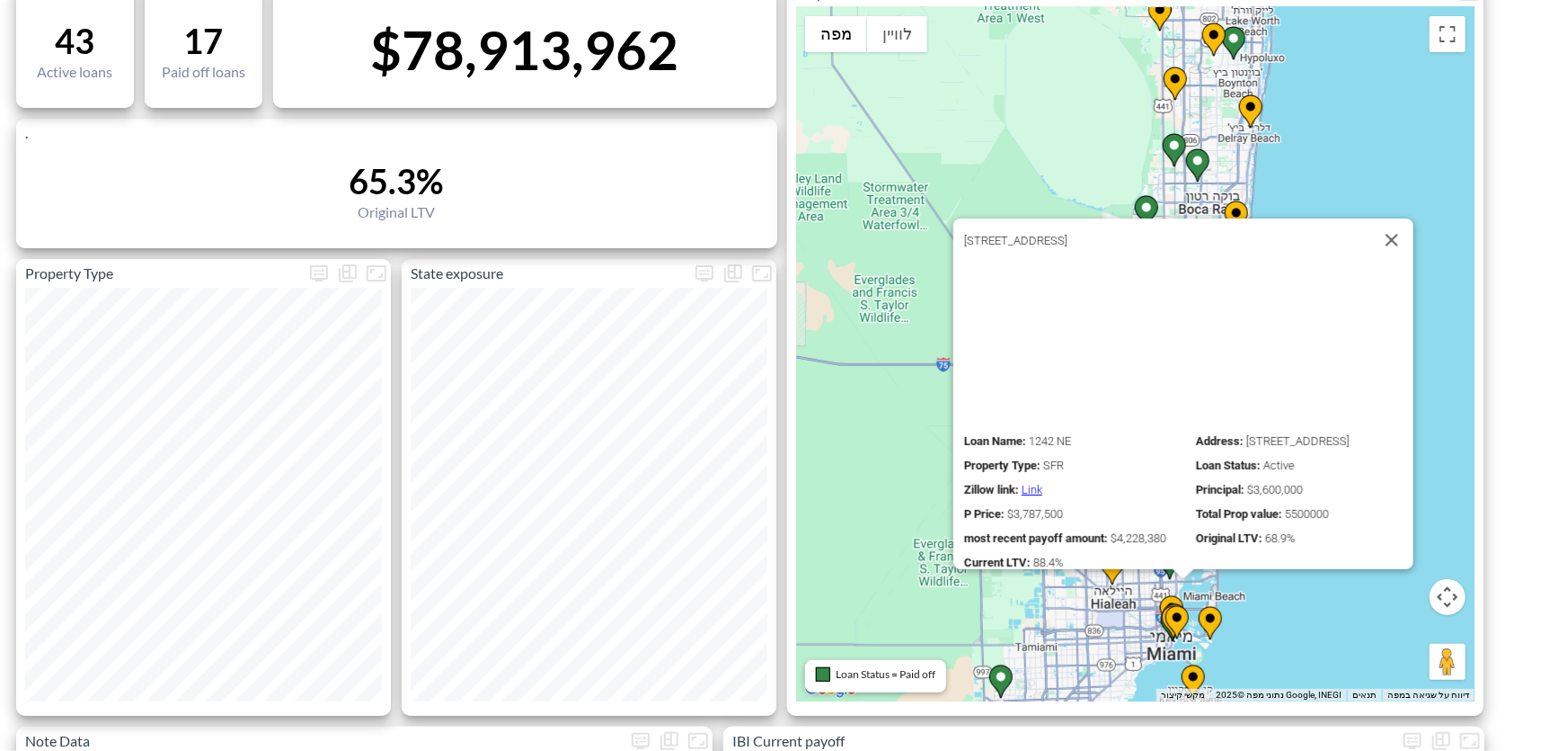
click at [1367, 616] on div "‏כדי להפעיל גרירה באמצעות המקלדת, מקישים על Alt + Enter. במצב גרירה במקלדת, משת…" at bounding box center [1136, 354] width 679 height 694
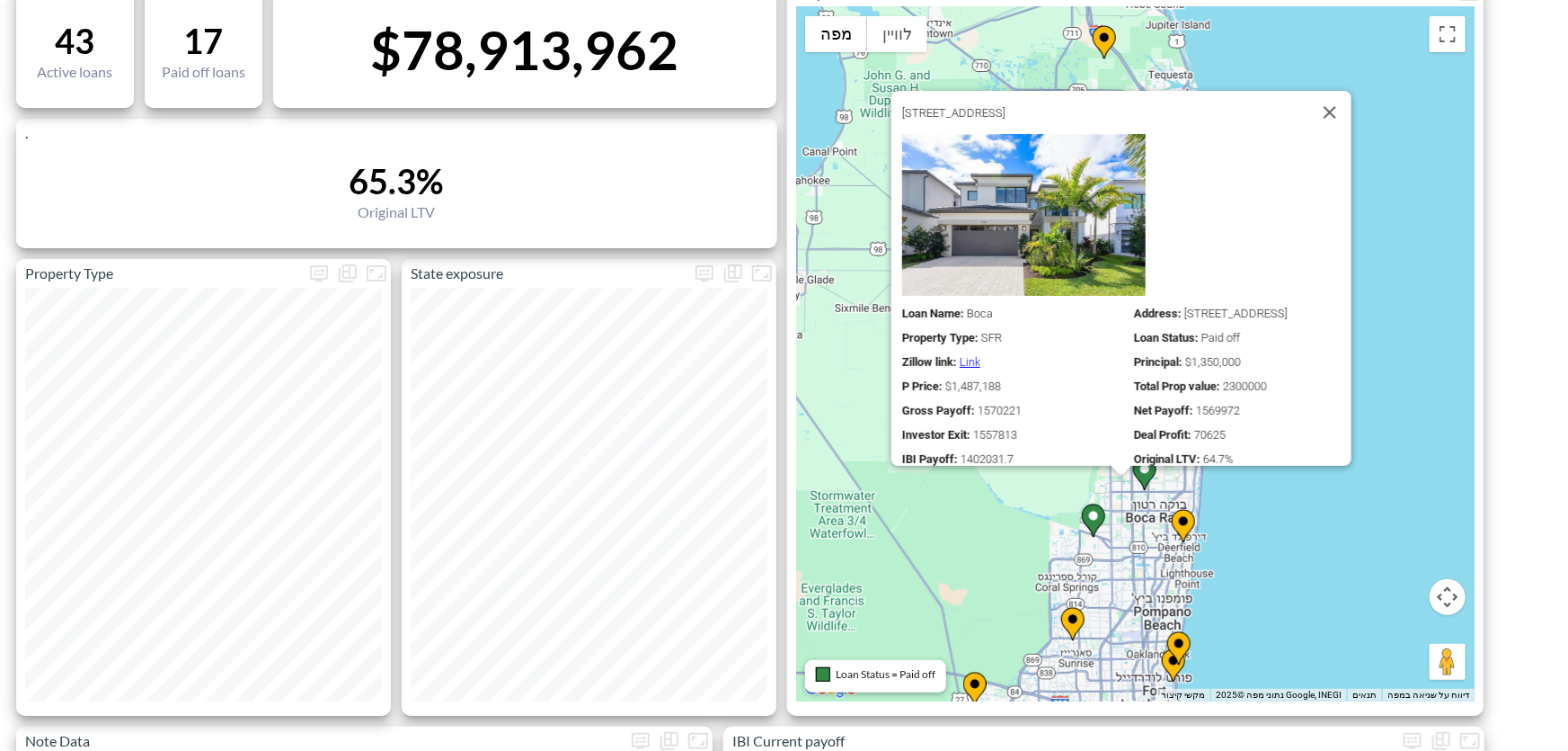
click at [1327, 593] on div "‏כדי להפעיל גרירה באמצעות המקלדת, מקישים על Alt + Enter. במצב גרירה במקלדת, משת…" at bounding box center [1136, 354] width 679 height 694
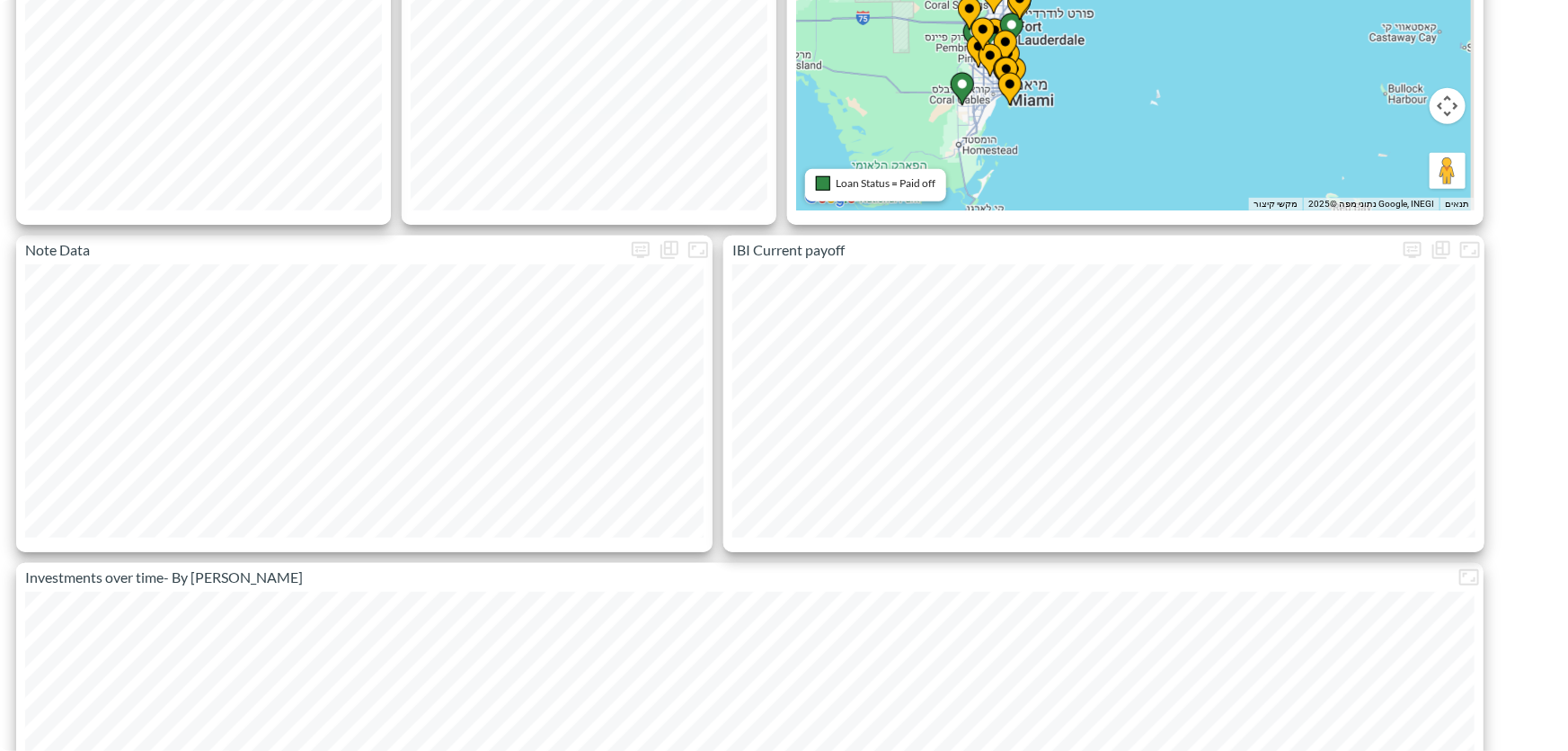
scroll to position [718, 0]
